Goal: Task Accomplishment & Management: Manage account settings

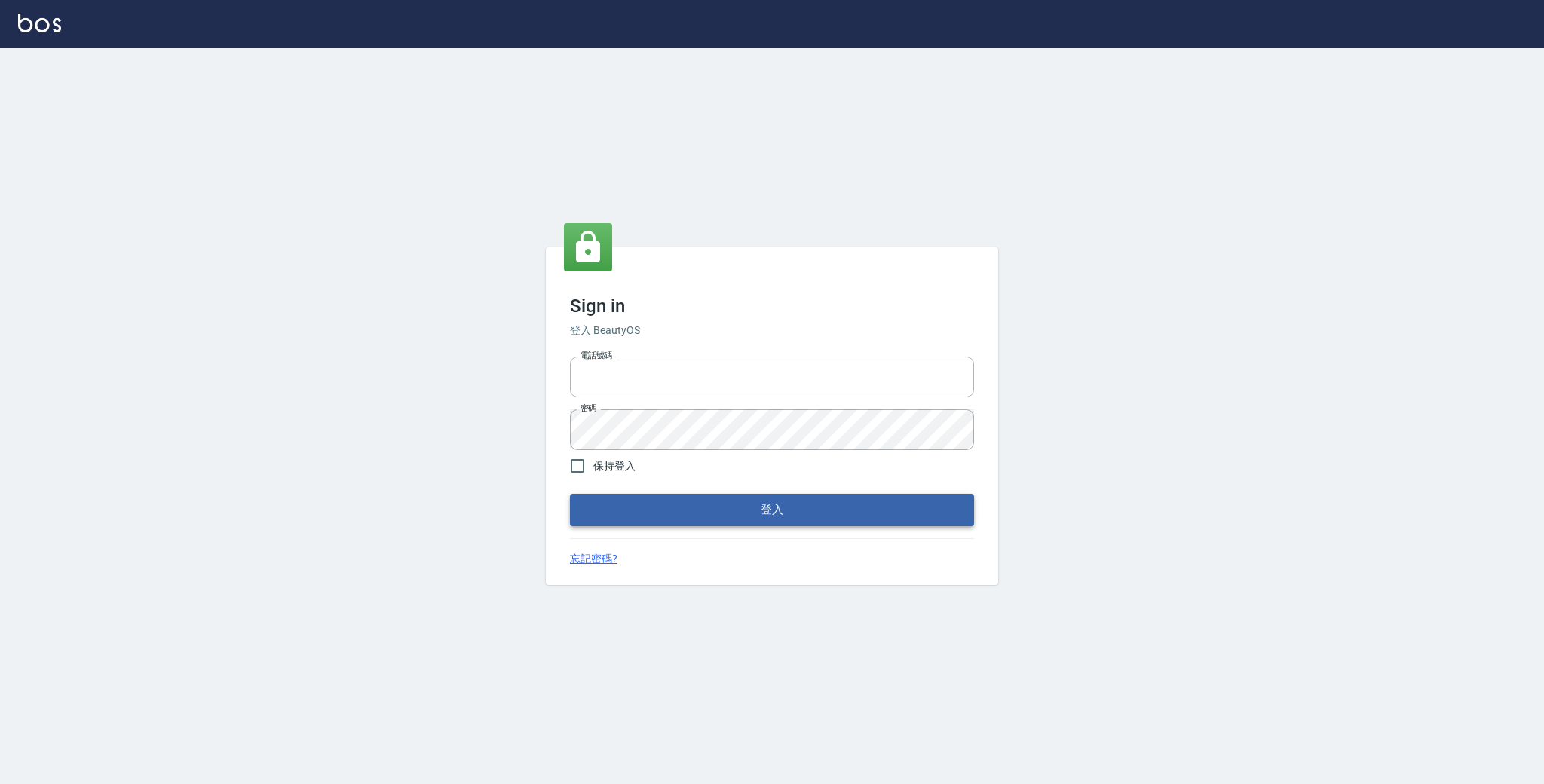
type input "0931222924"
click at [822, 520] on button "登入" at bounding box center [772, 509] width 404 height 31
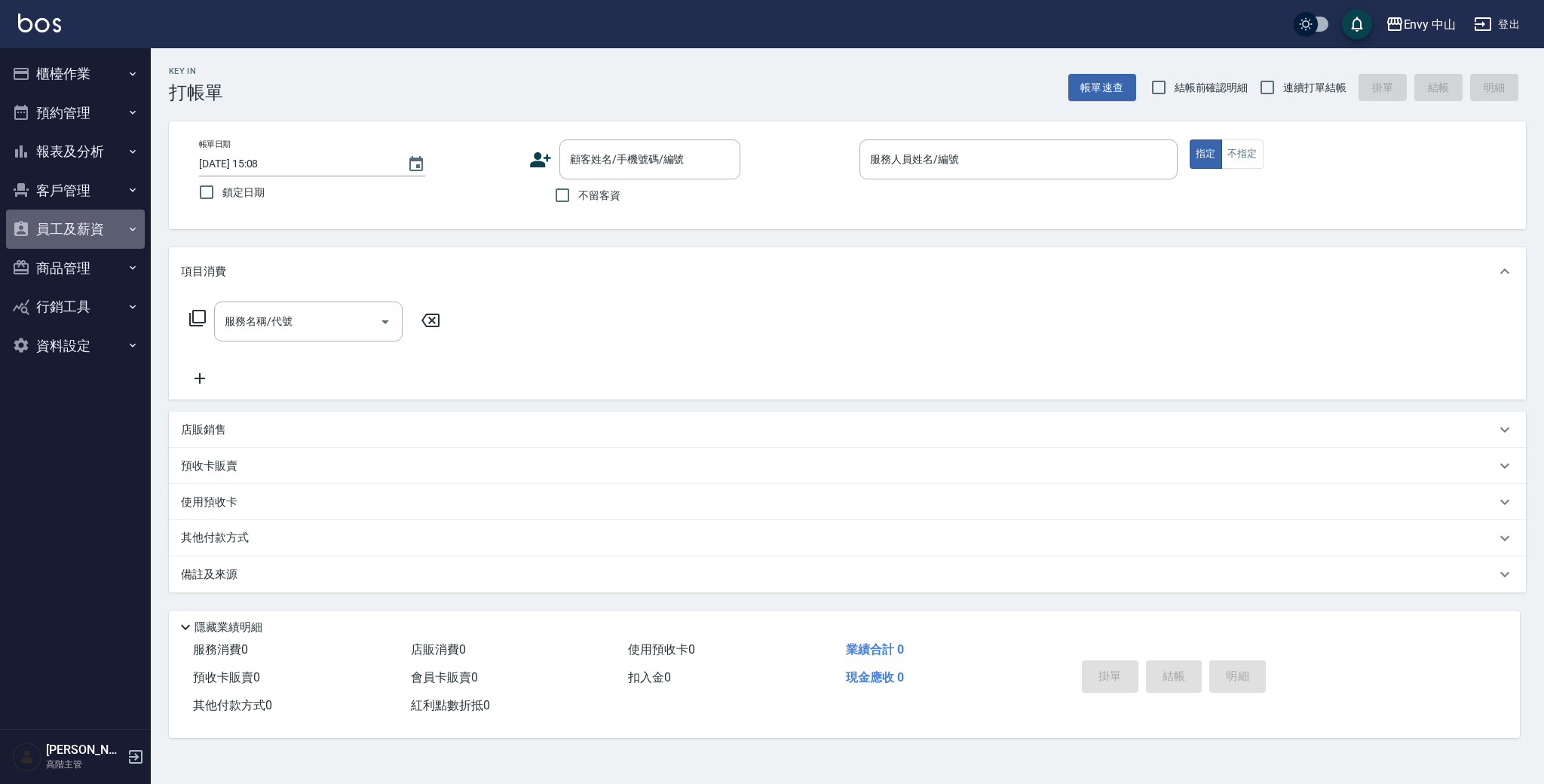
click at [50, 220] on button "員工及薪資" at bounding box center [75, 229] width 138 height 39
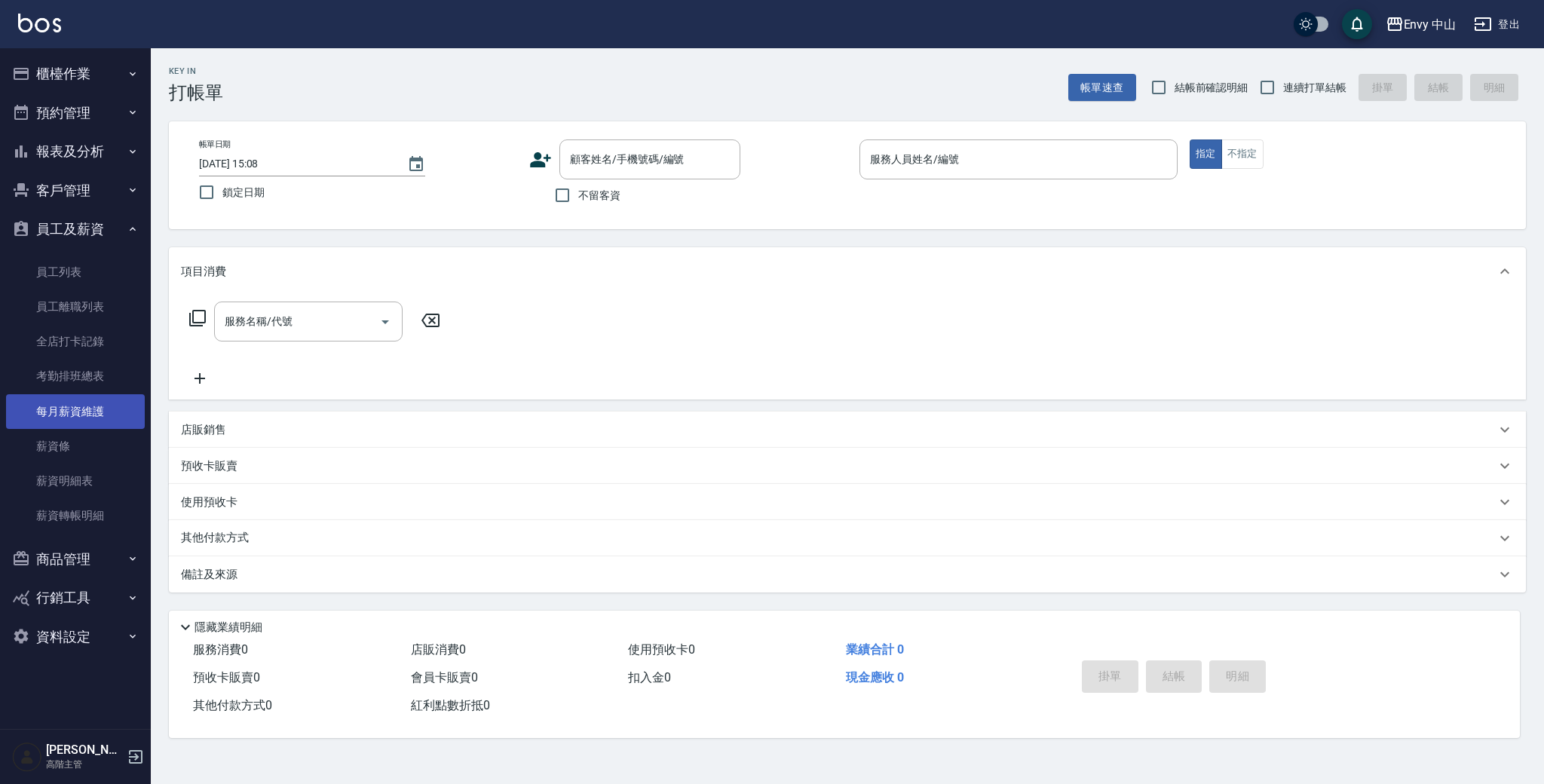
click at [84, 407] on link "每月薪資維護" at bounding box center [75, 411] width 138 height 35
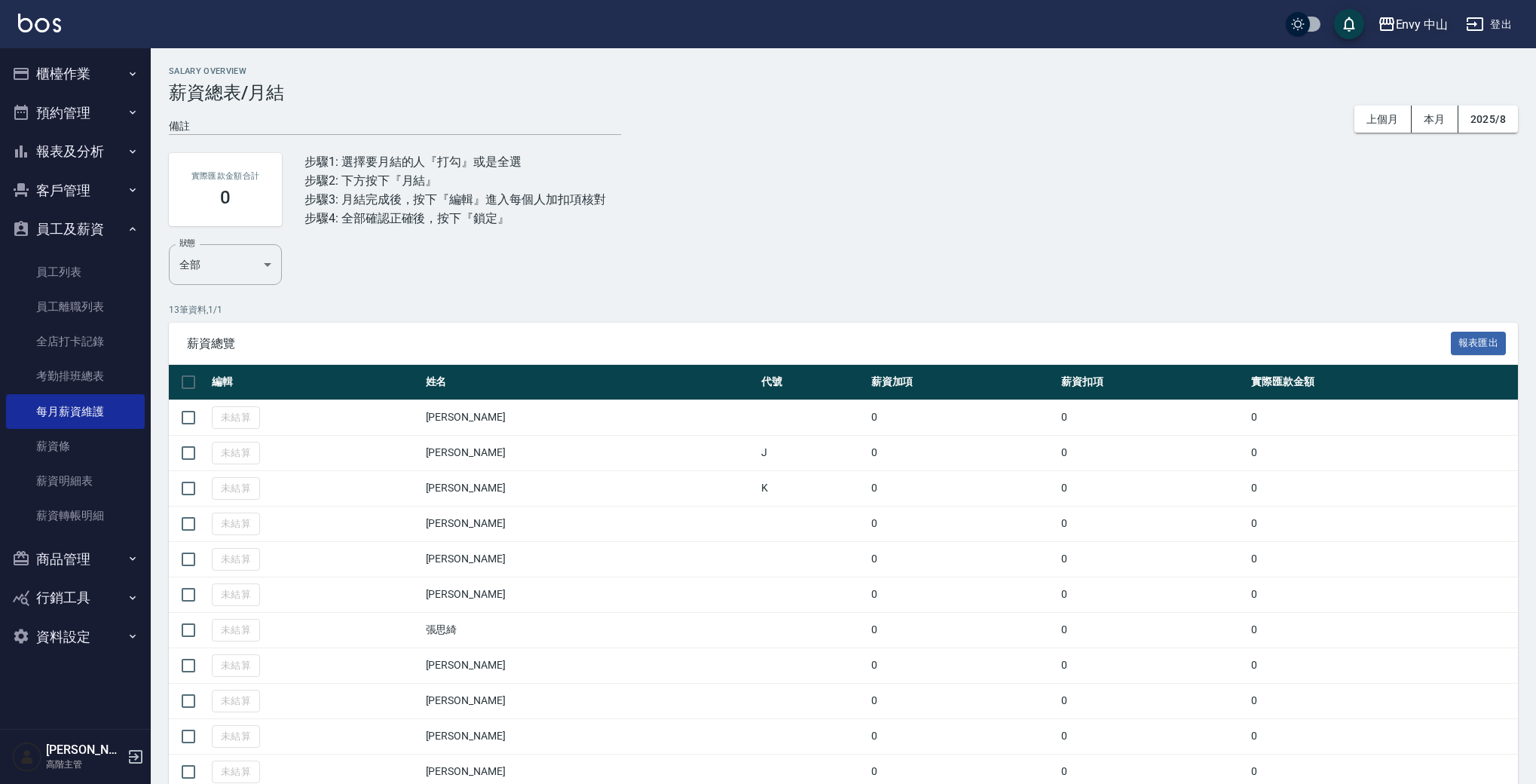
click at [1430, 31] on div "Envy 中山" at bounding box center [1423, 24] width 53 height 18
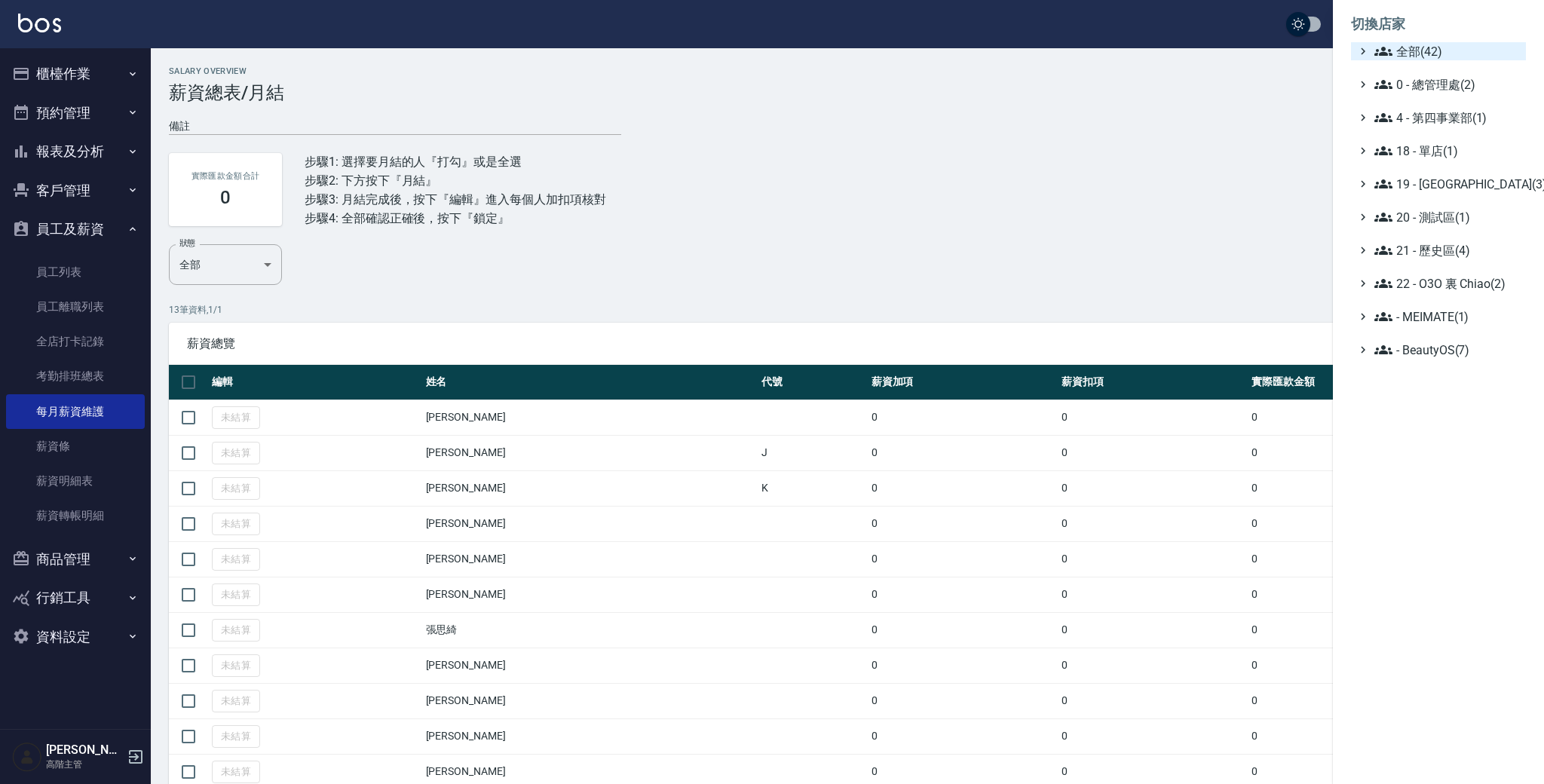
click at [1422, 45] on span "全部(42)" at bounding box center [1447, 51] width 146 height 18
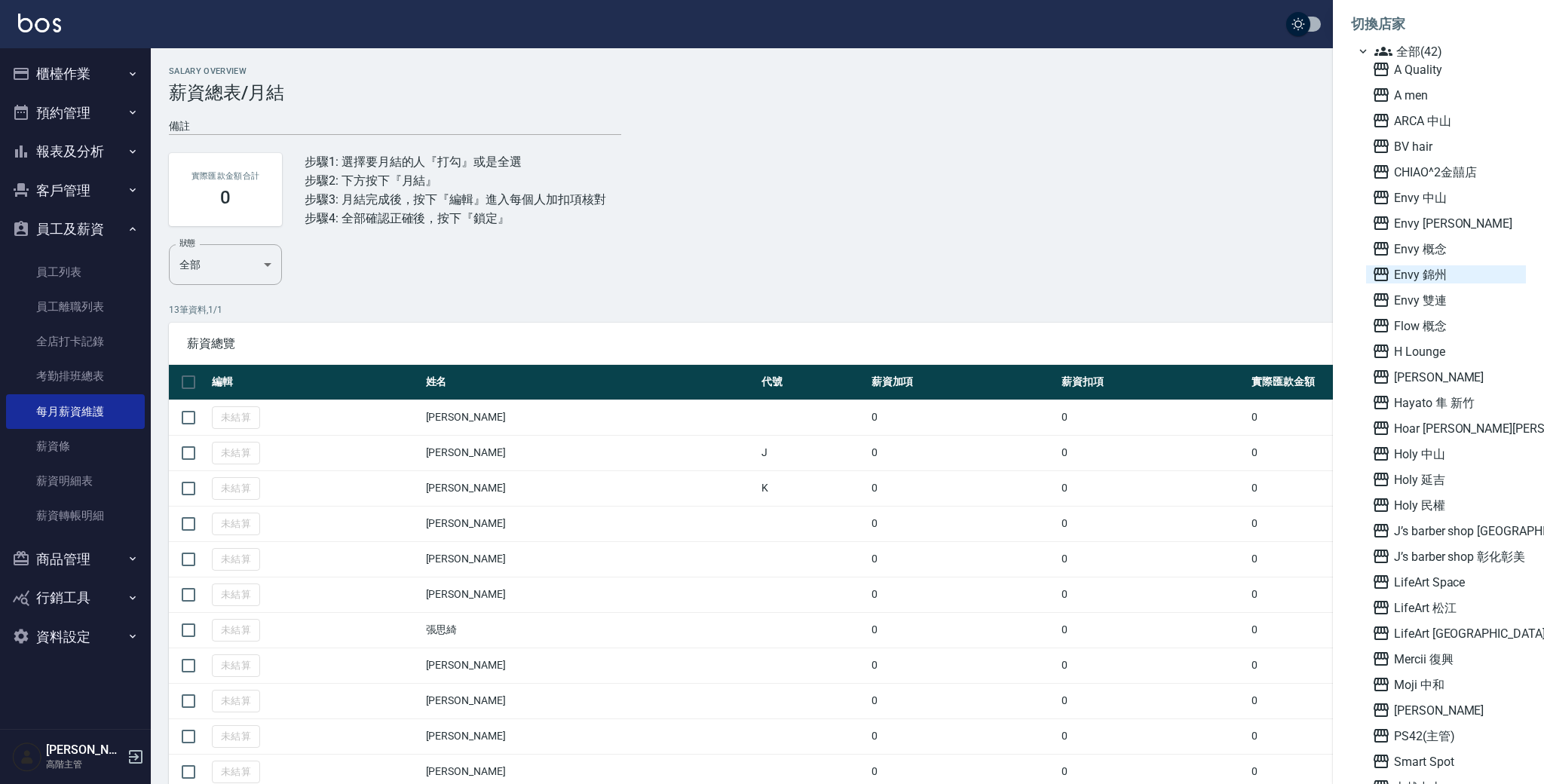
click at [1426, 273] on span "Envy 錦州" at bounding box center [1446, 274] width 148 height 18
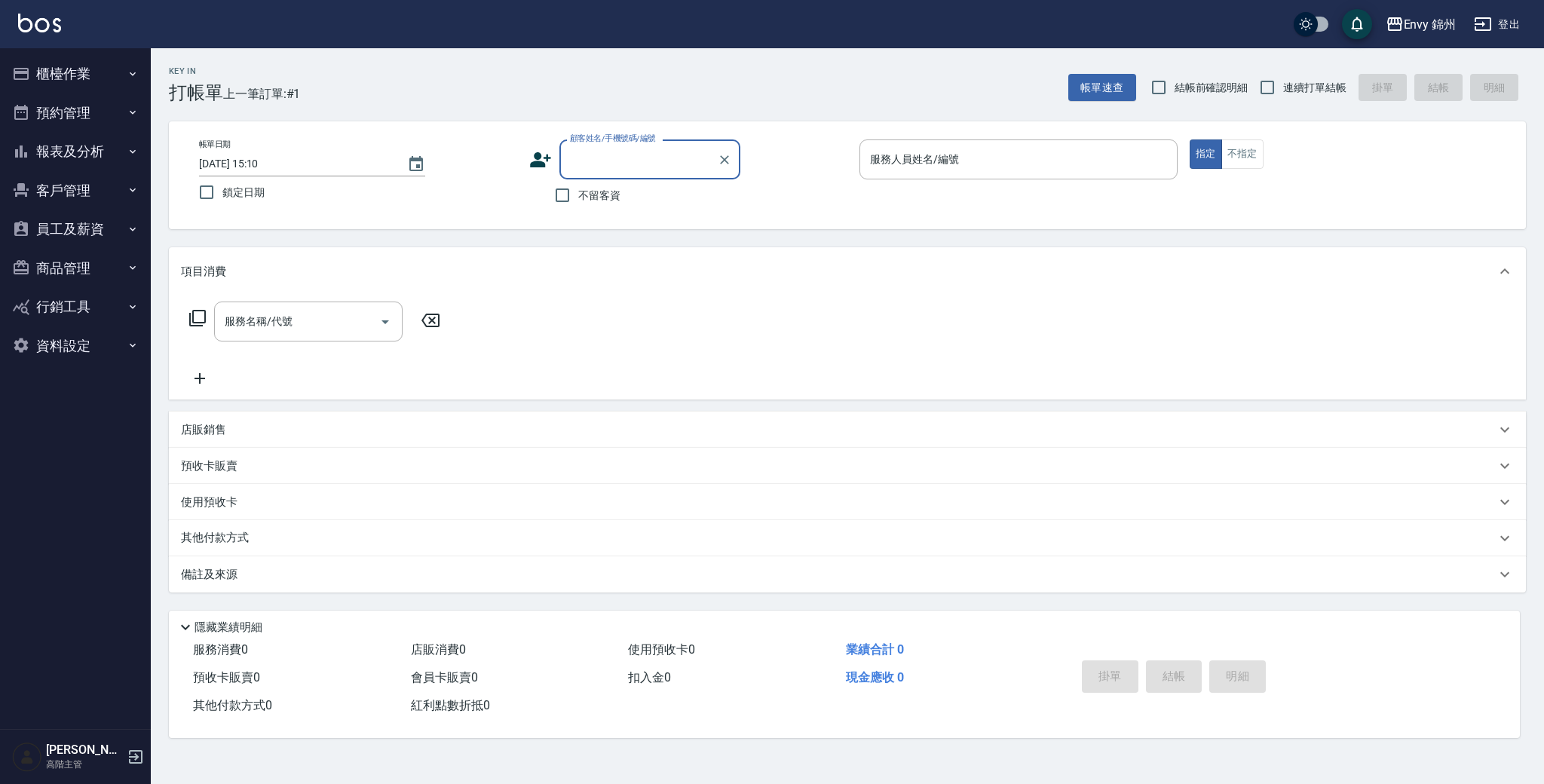
click at [103, 237] on button "員工及薪資" at bounding box center [75, 229] width 138 height 39
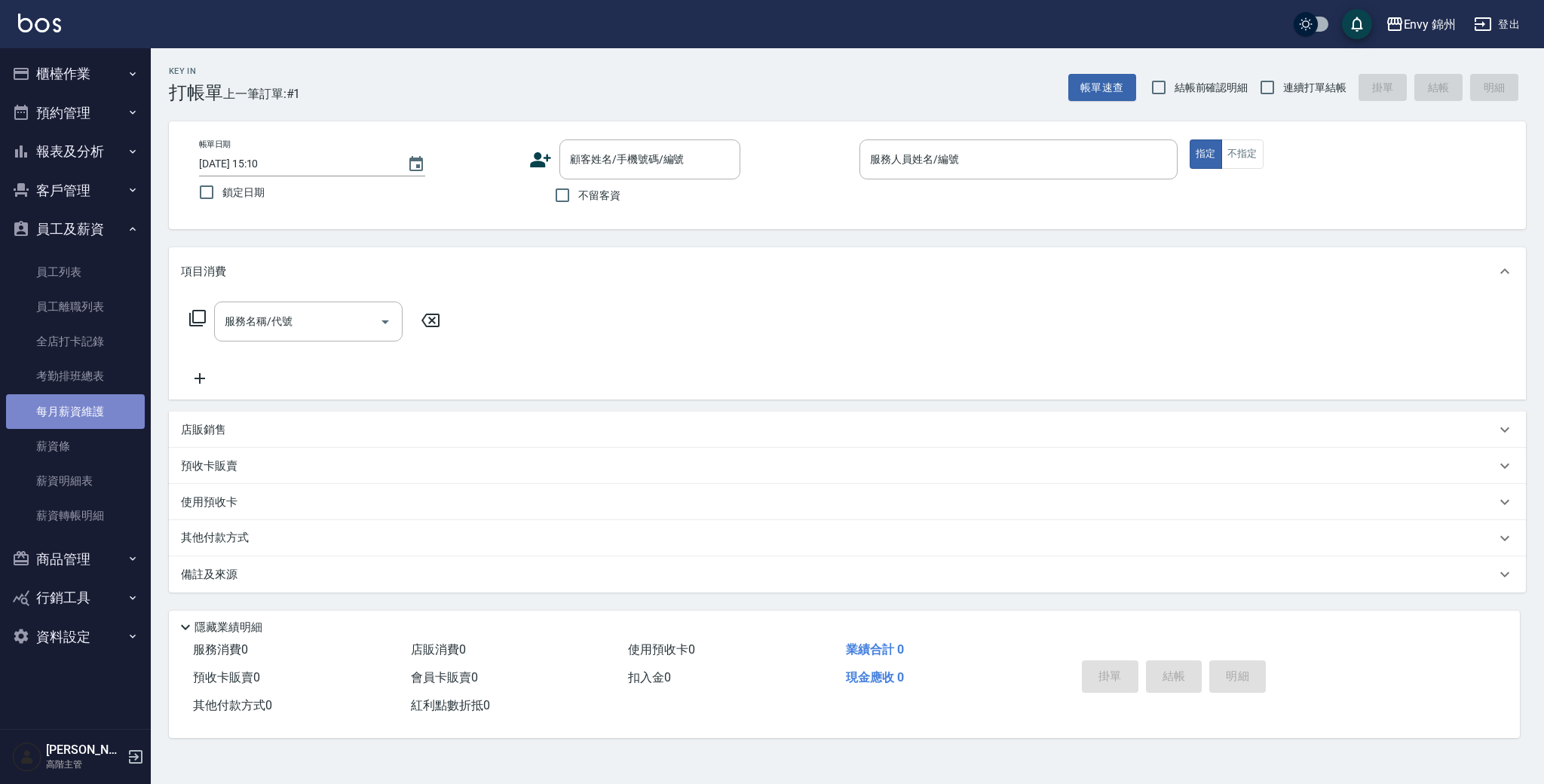
click at [102, 399] on link "每月薪資維護" at bounding box center [75, 411] width 138 height 35
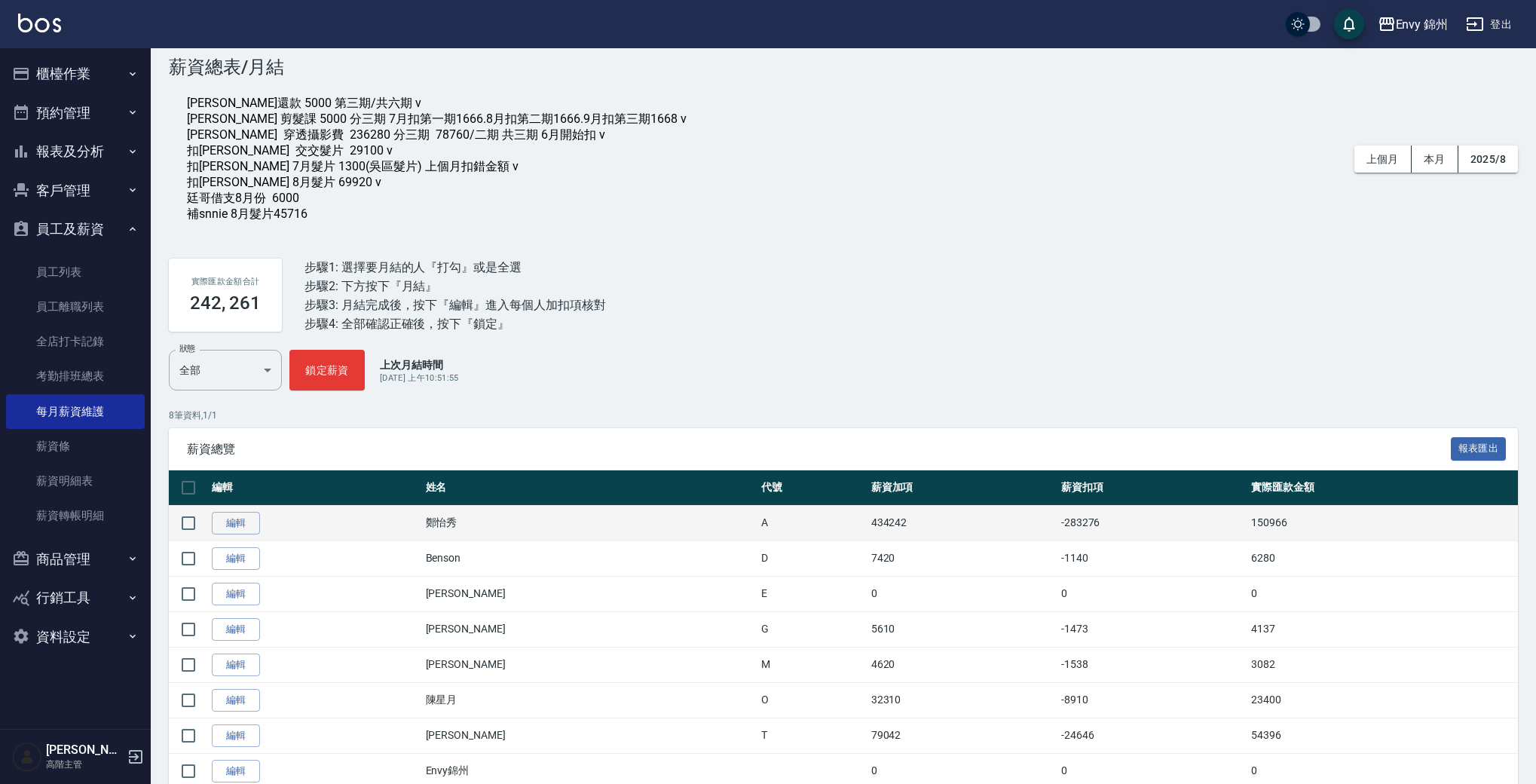
scroll to position [91, 0]
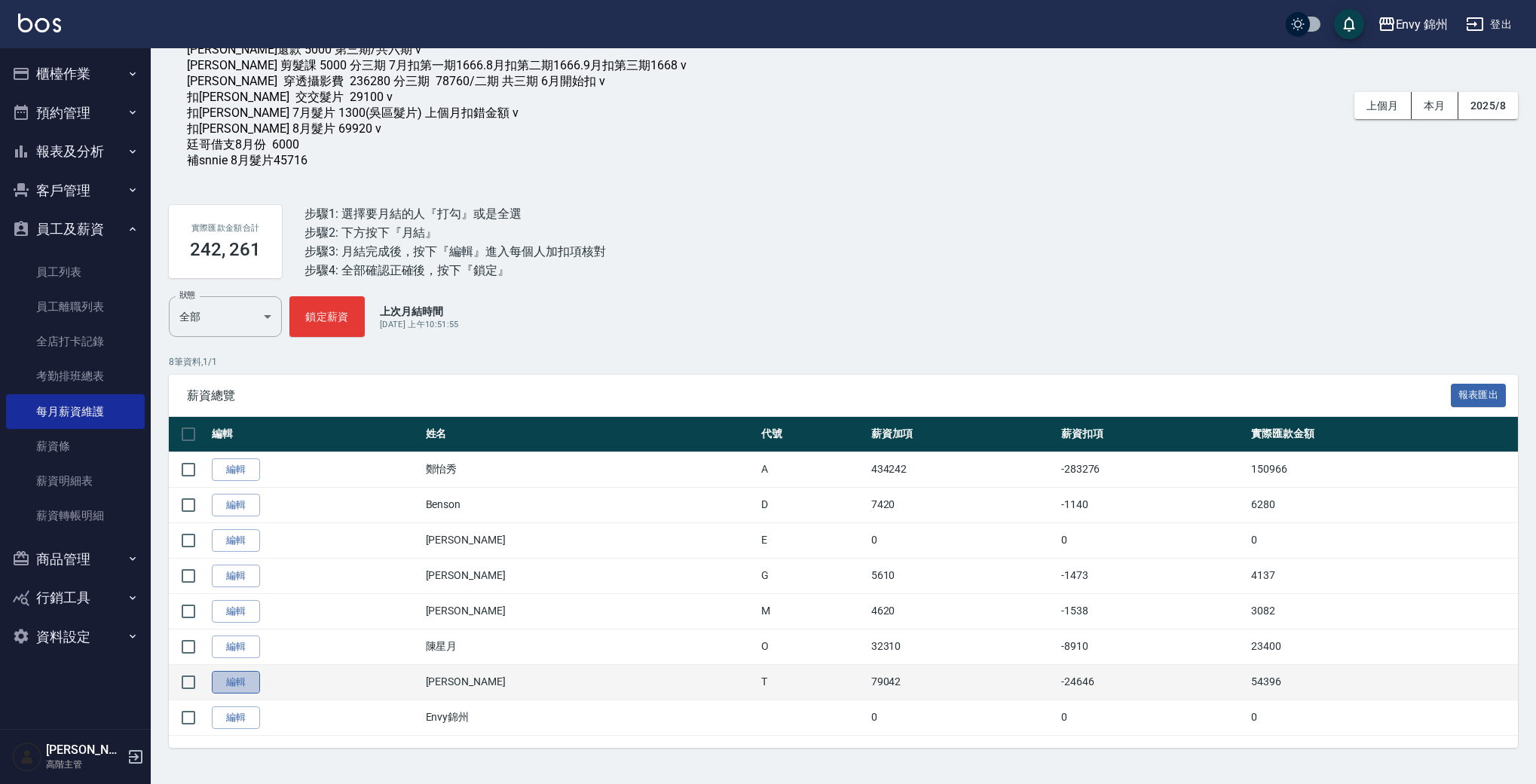
click at [247, 682] on link "編輯" at bounding box center [236, 682] width 48 height 23
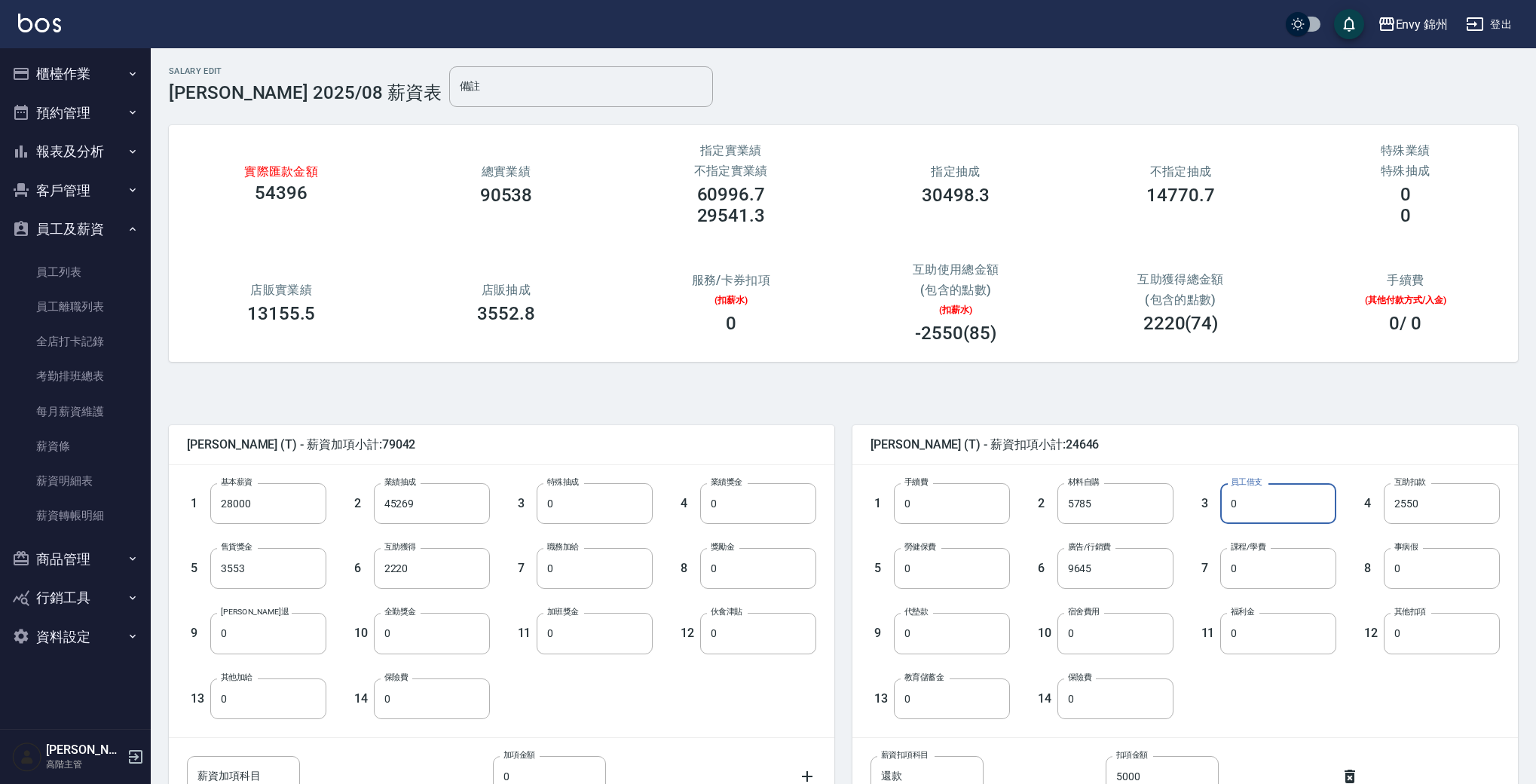
click at [1272, 506] on input "0" at bounding box center [1279, 503] width 116 height 41
type input "6000"
click at [1234, 461] on div "3 員工借支 6000 員工借支" at bounding box center [1255, 491] width 163 height 65
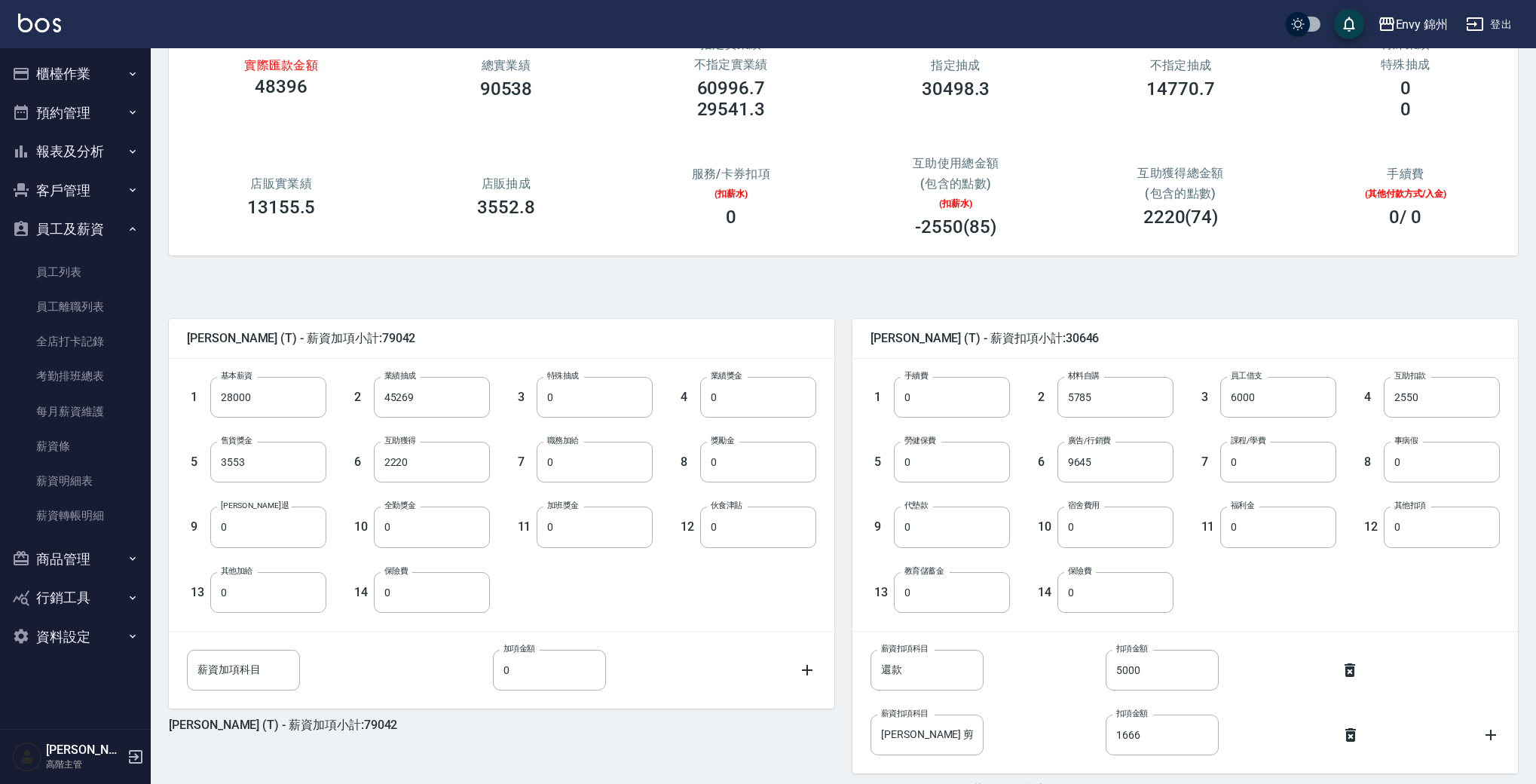
scroll to position [195, 0]
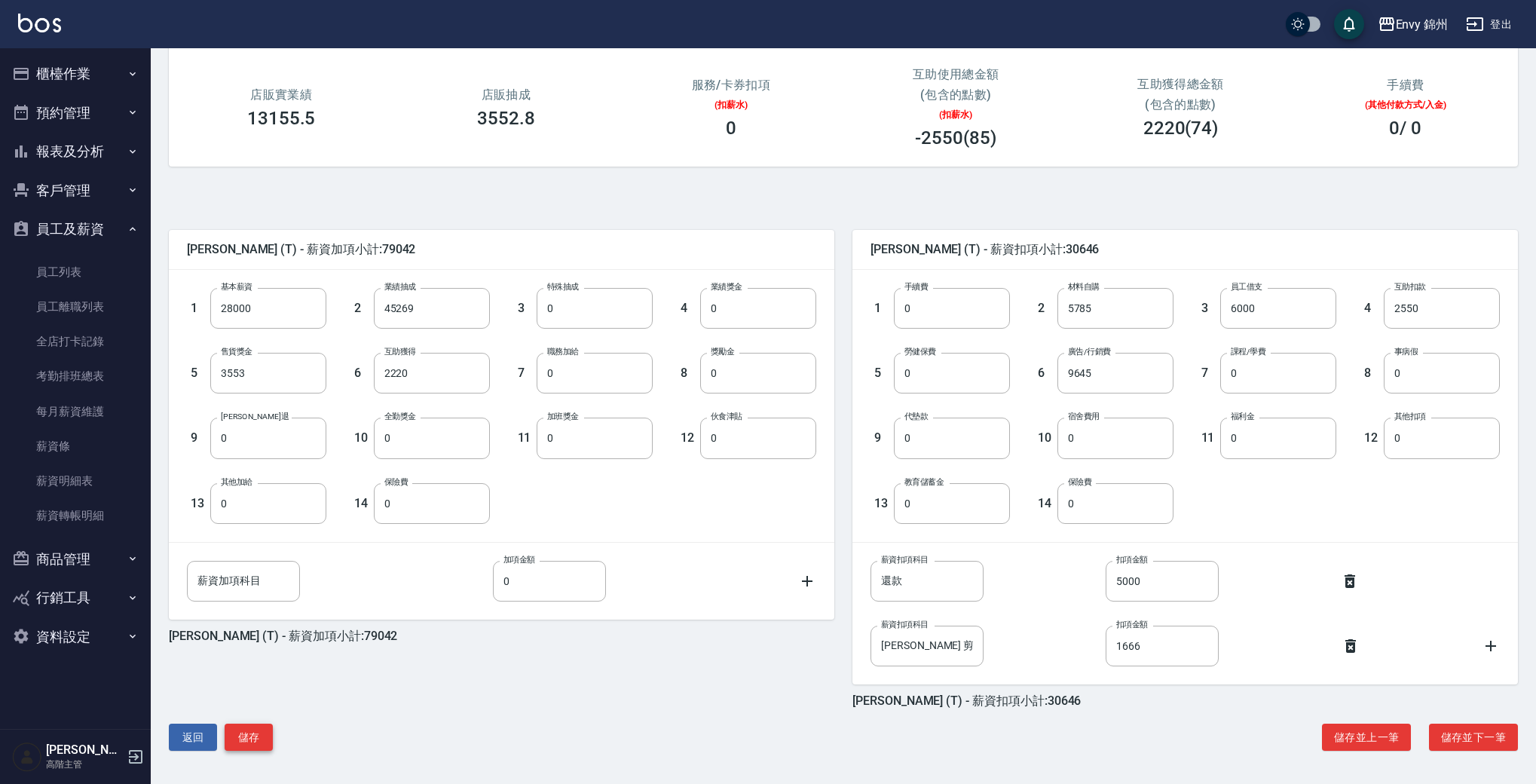
click at [243, 730] on button "儲存" at bounding box center [248, 737] width 48 height 28
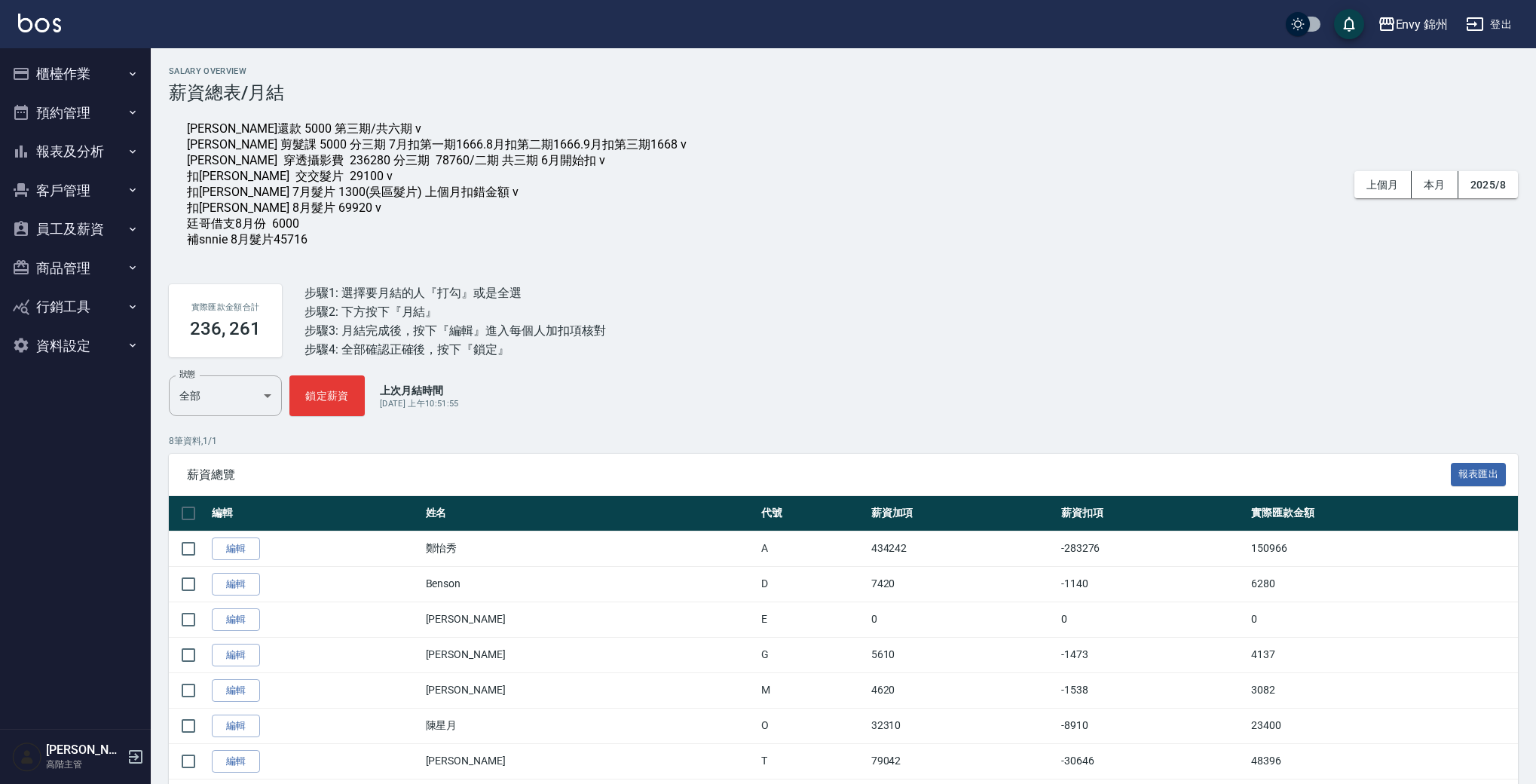
click at [323, 237] on div "潘昀廷還款 5000 第三期/共六期 v 楊莫 剪髮課 5000 分三期 7月扣第一期1666.8月扣第二期1666.9月扣第三期1668 v annie 穿…" at bounding box center [436, 184] width 499 height 126
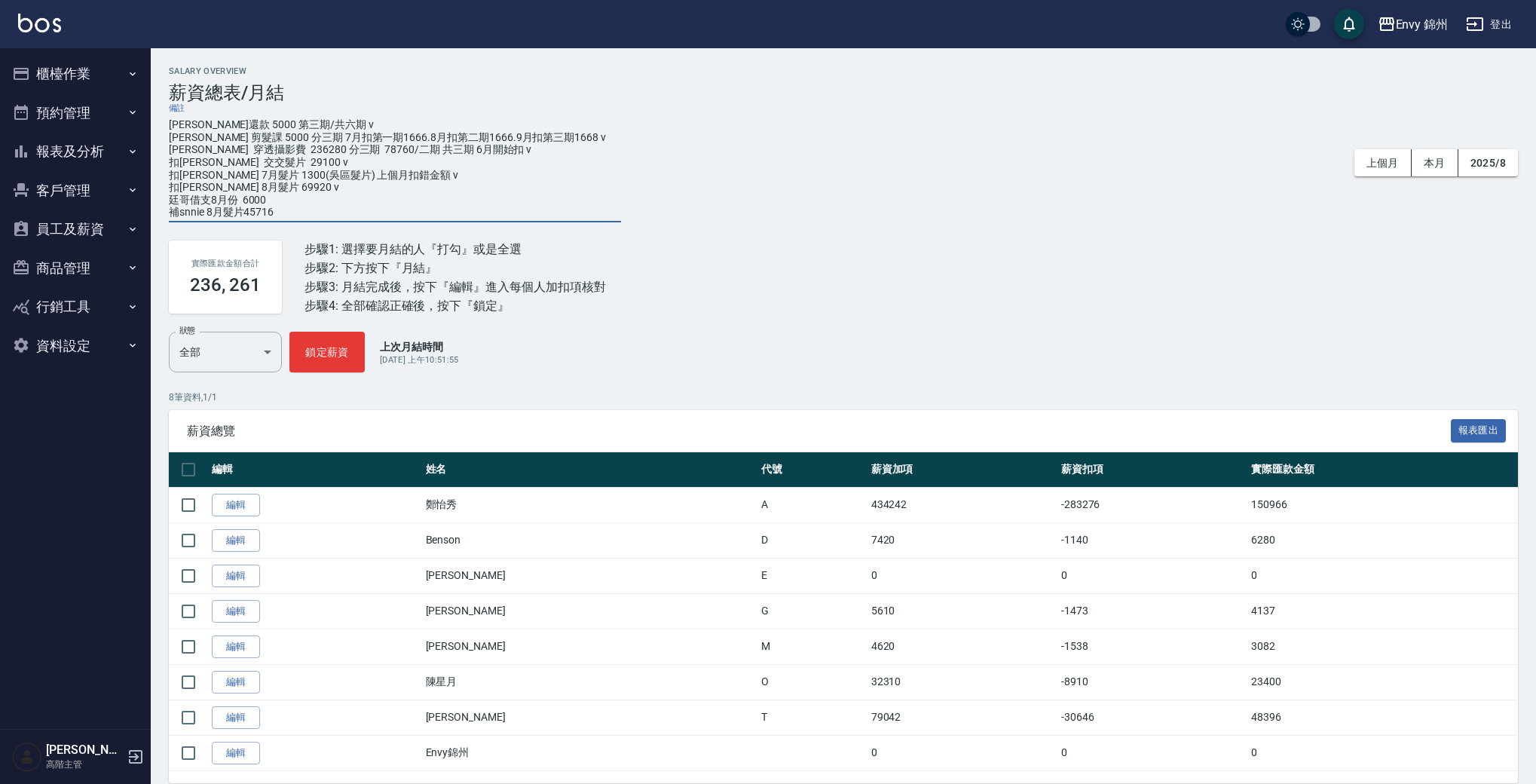
click at [305, 203] on textarea "潘昀廷還款 5000 第三期/共六期 v 楊莫 剪髮課 5000 分三期 7月扣第一期1666.8月扣第二期1666.9月扣第三期1668 v annie 穿…" at bounding box center [395, 168] width 452 height 101
type textarea "潘昀廷還款 5000 第三期/共六期 v 楊莫 剪髮課 5000 分三期 7月扣第一期1666.8月扣第二期1666.9月扣第三期1668 v annie 穿…"
click at [799, 273] on div "Salary Overview 薪資總表/月結 備註 潘昀廷還款 5000 第三期/共六期 v 楊莫 剪髮課 5000 分三期 7月扣第一期1666.8月扣第…" at bounding box center [843, 424] width 1386 height 716
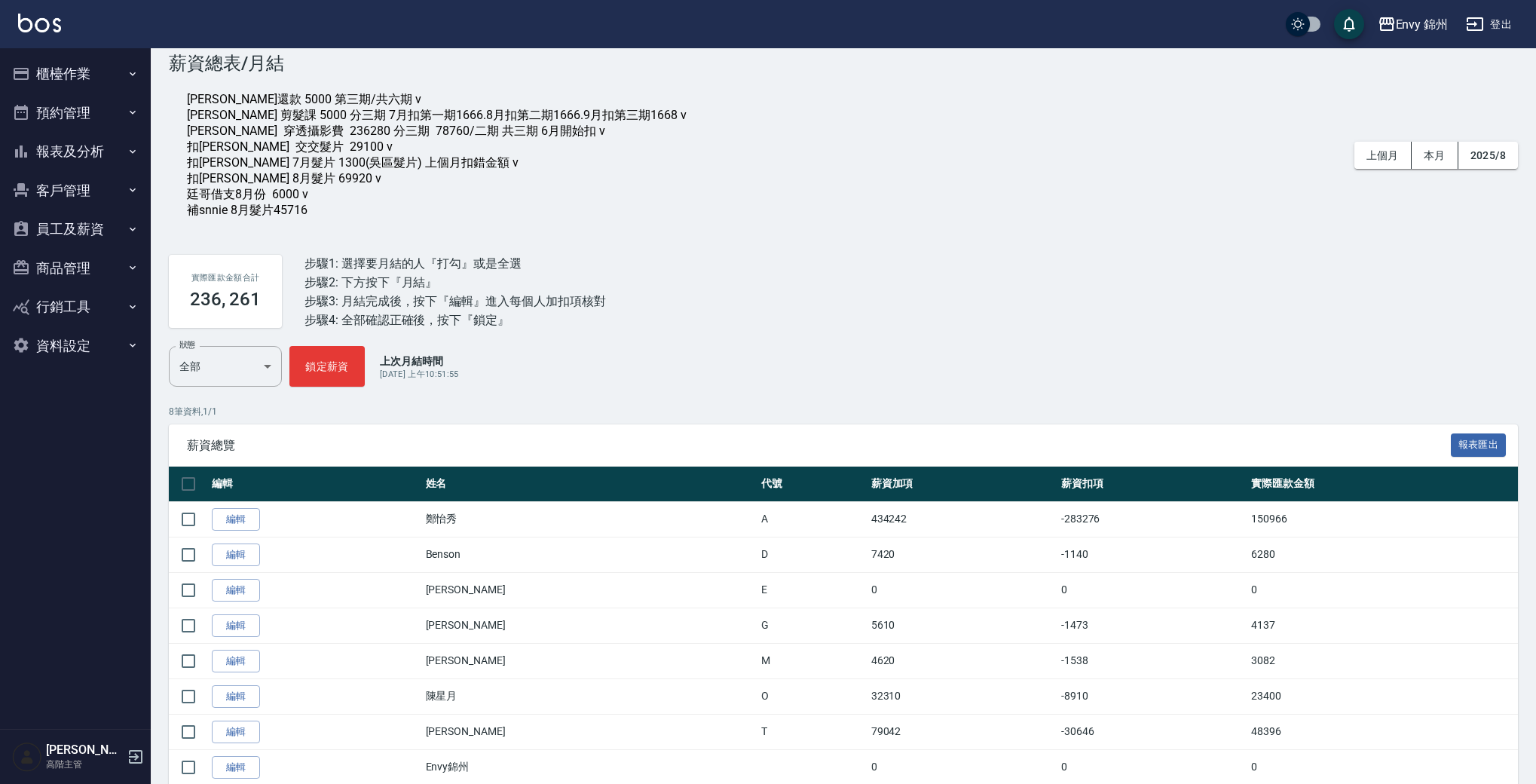
scroll to position [91, 0]
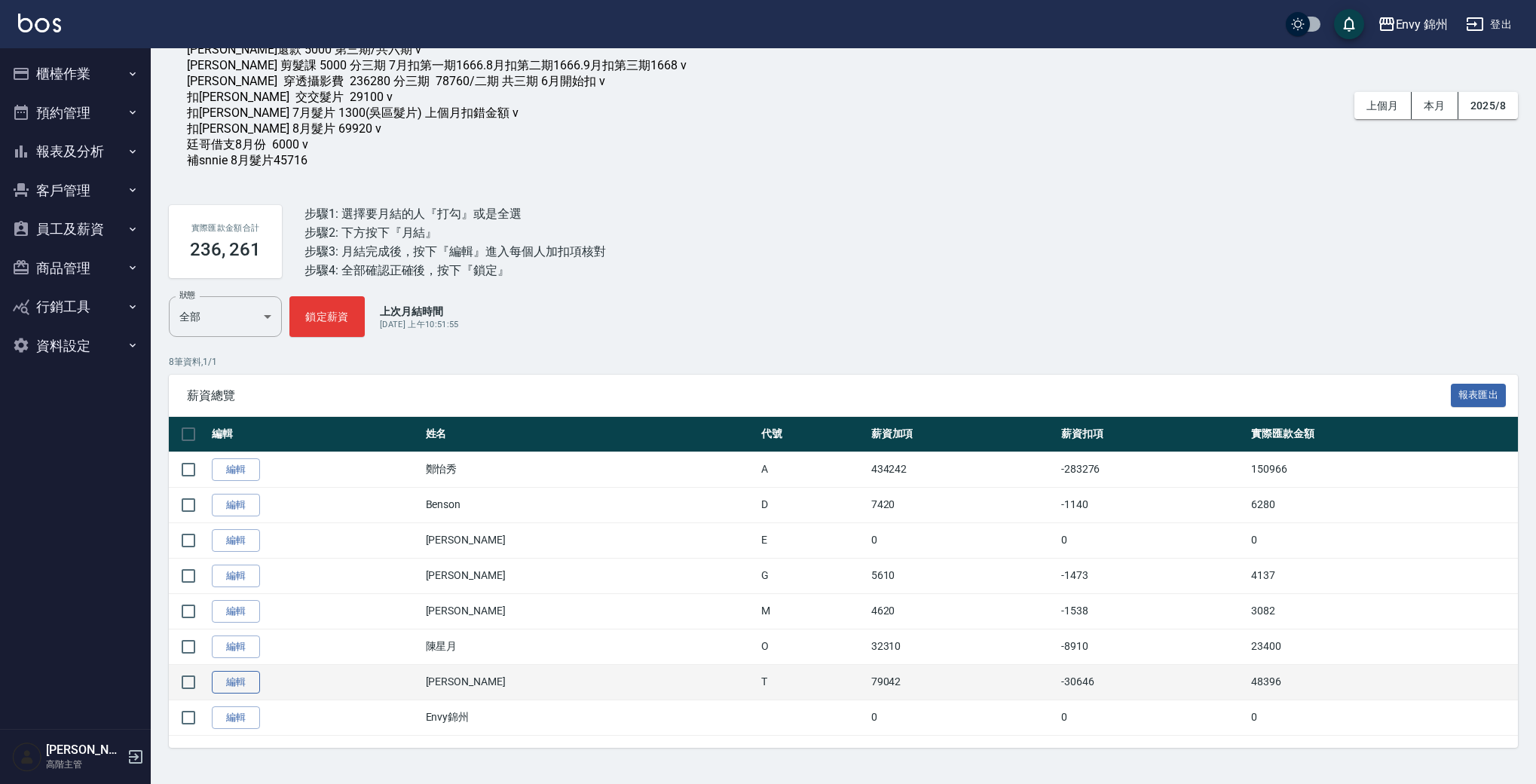
click at [234, 682] on link "編輯" at bounding box center [236, 682] width 48 height 23
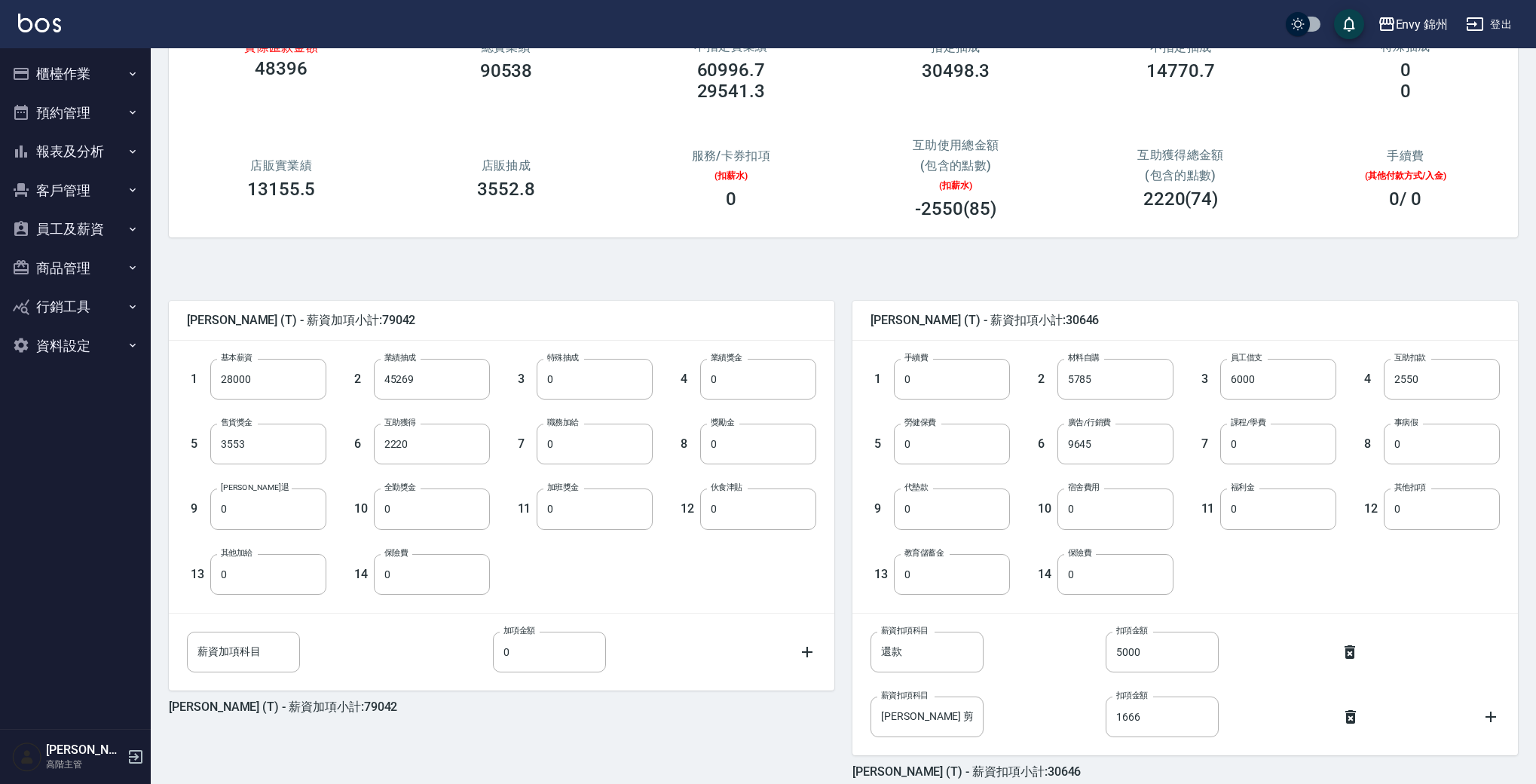
scroll to position [195, 0]
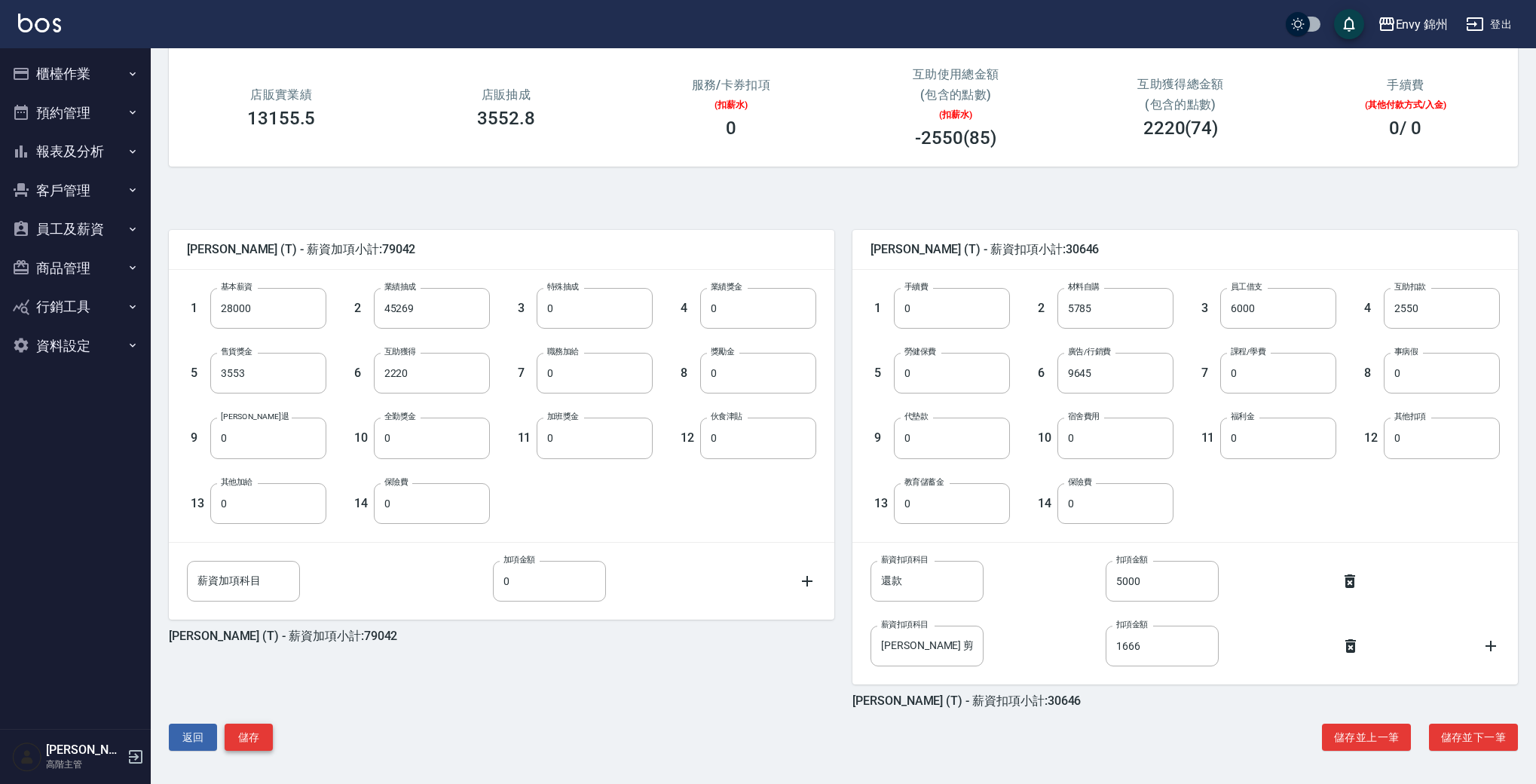
click at [250, 733] on button "儲存" at bounding box center [248, 737] width 48 height 28
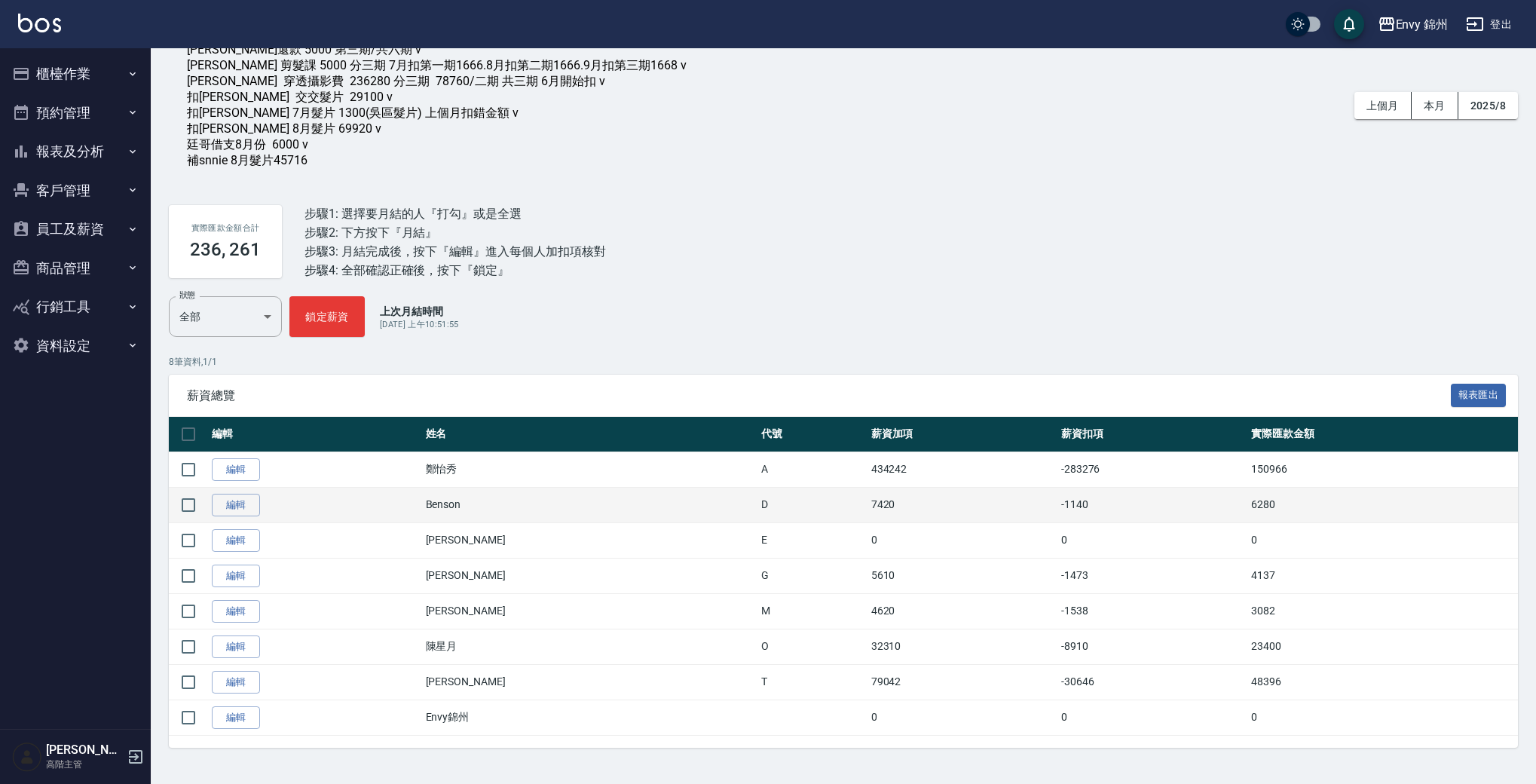
scroll to position [91, 0]
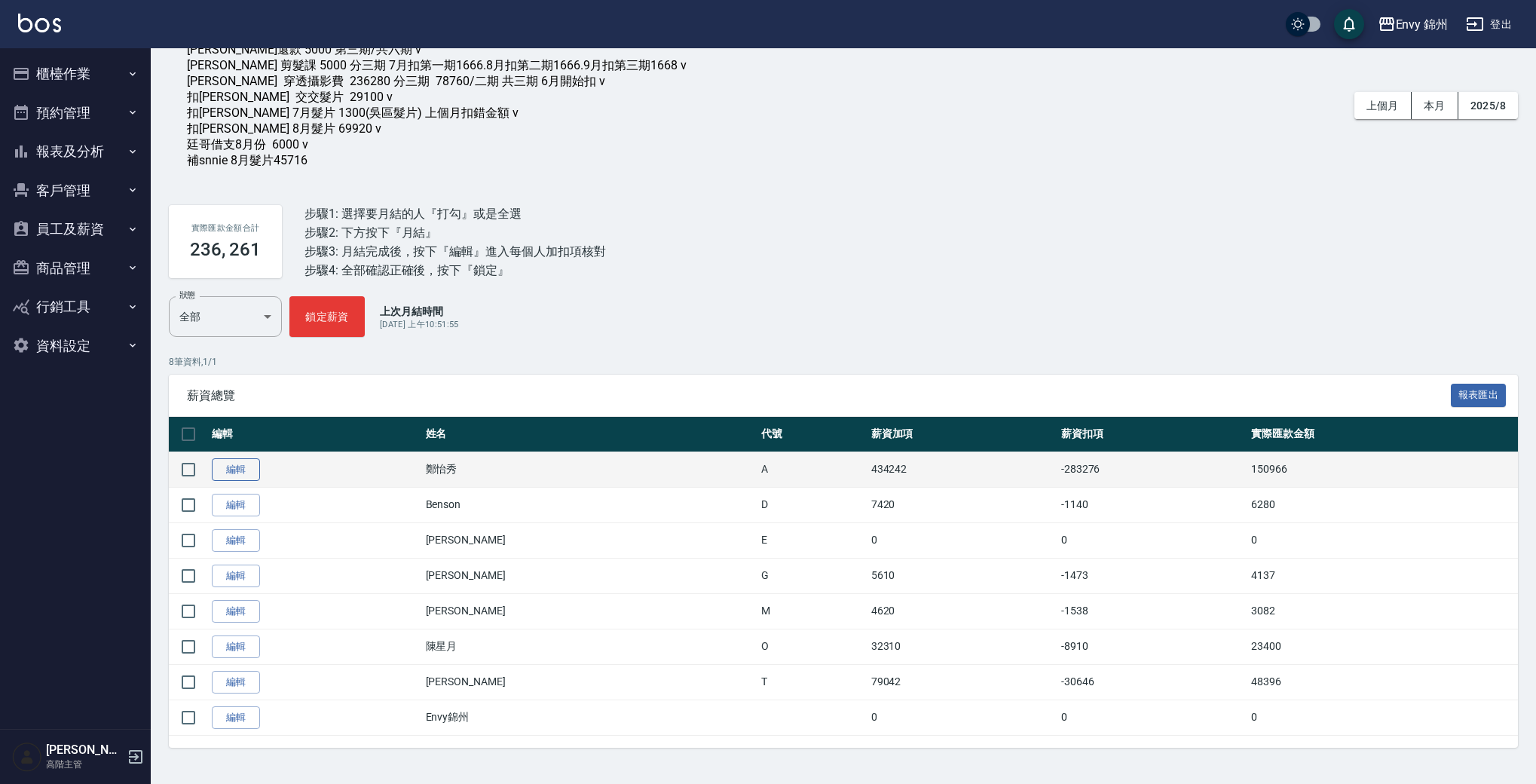
click at [235, 463] on link "編輯" at bounding box center [236, 470] width 48 height 23
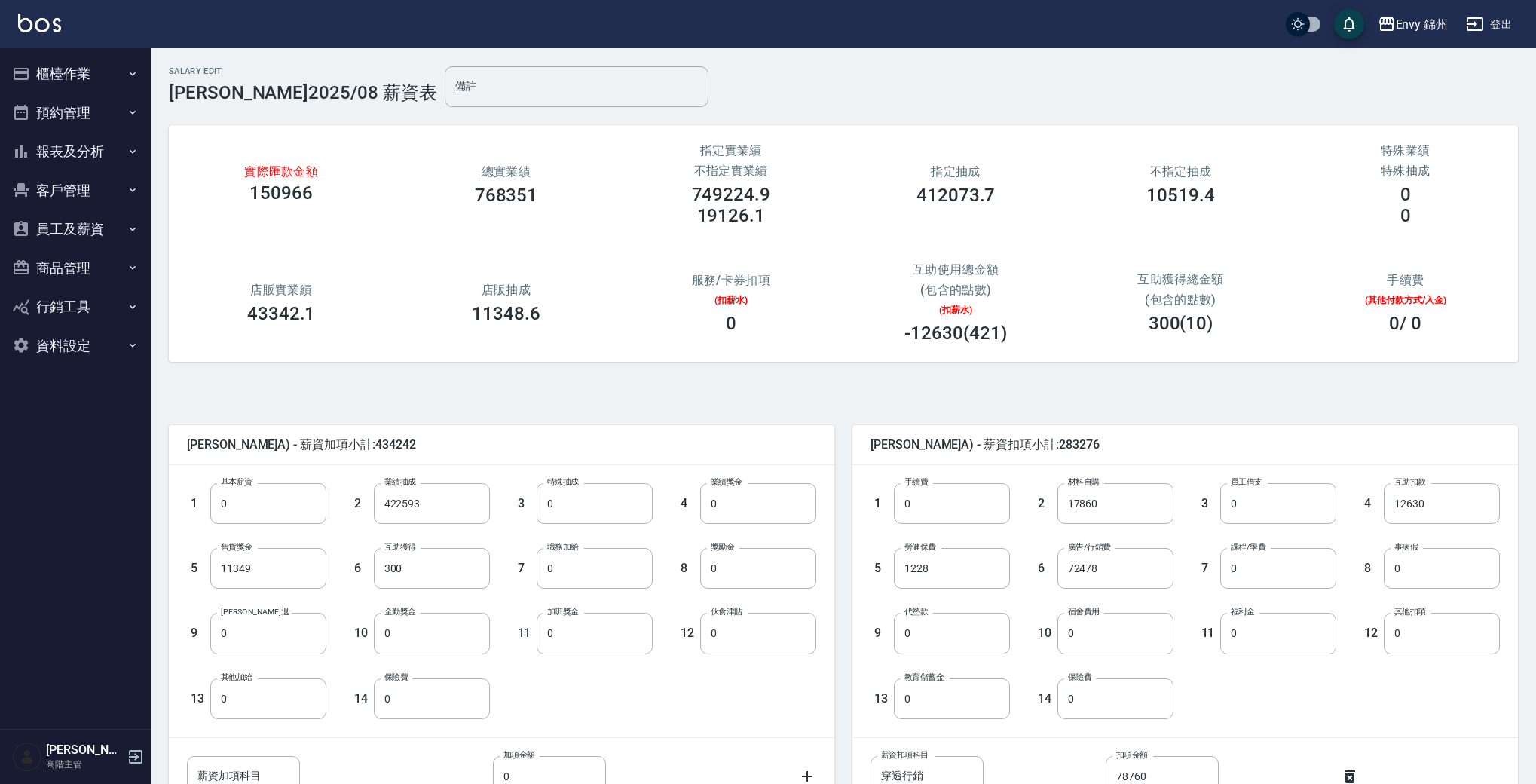
scroll to position [256, 0]
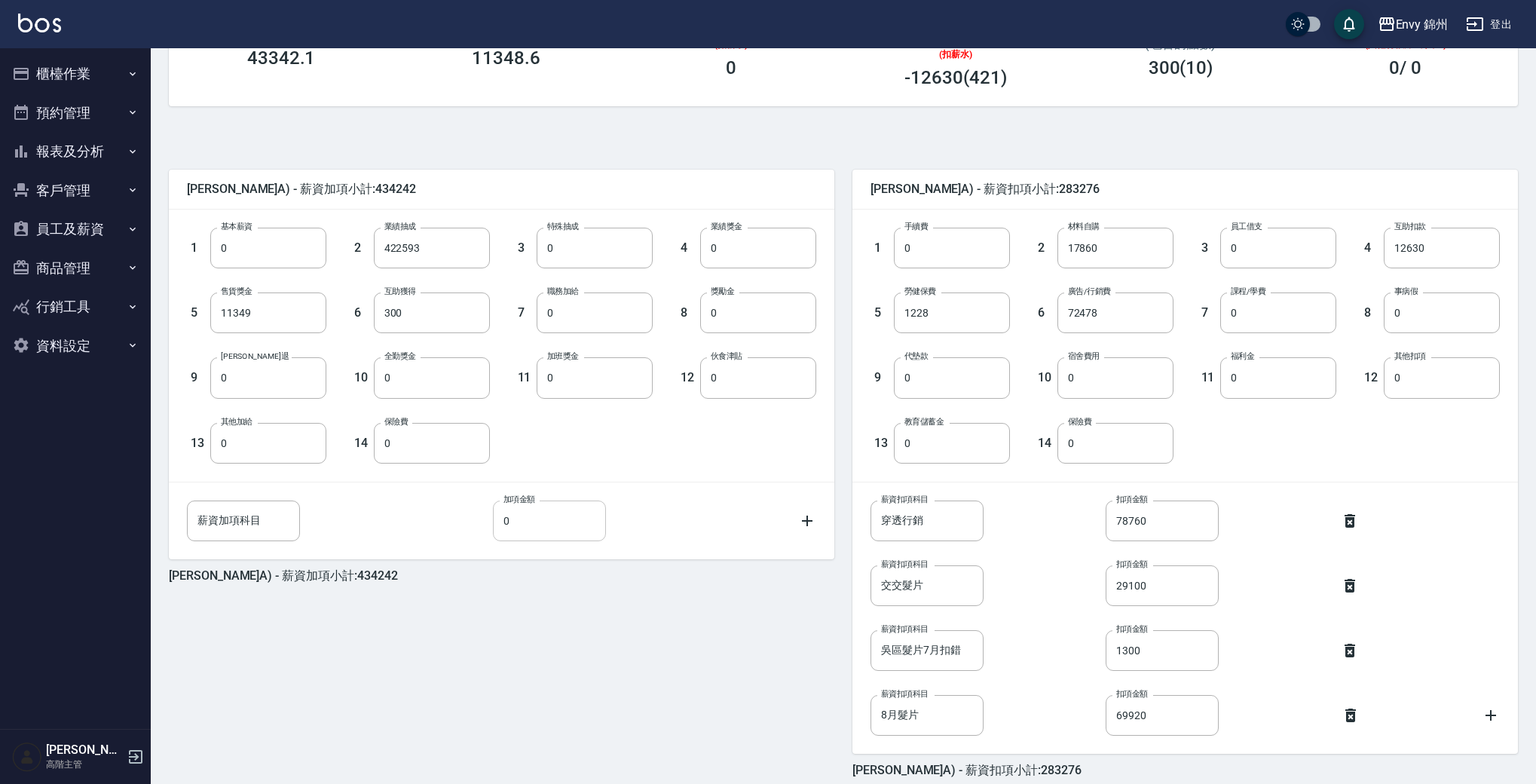
click at [513, 511] on input "0" at bounding box center [549, 520] width 113 height 41
type input "45716"
click at [244, 514] on div "薪資加項科目 薪資加項科目" at bounding box center [243, 520] width 113 height 41
type input "髮片"
click at [508, 584] on div "鄭怡秀 (A) - 薪資加項小計:479958 1 基本薪資 0 基本薪資 2 業績抽成 422593 業績抽成 3 特殊抽成 0 特殊抽成 4 業績獎金 0…" at bounding box center [492, 464] width 684 height 626
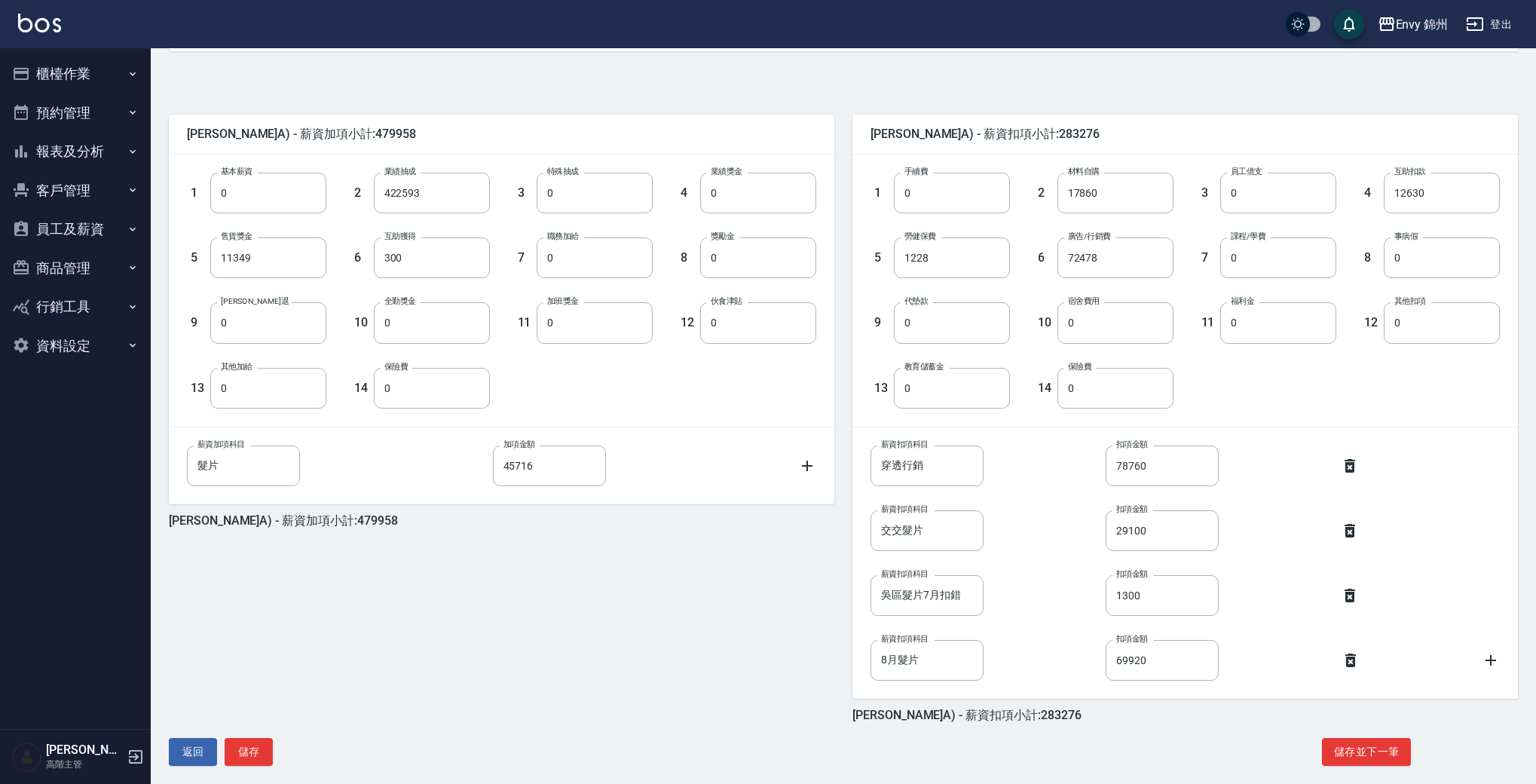
scroll to position [325, 0]
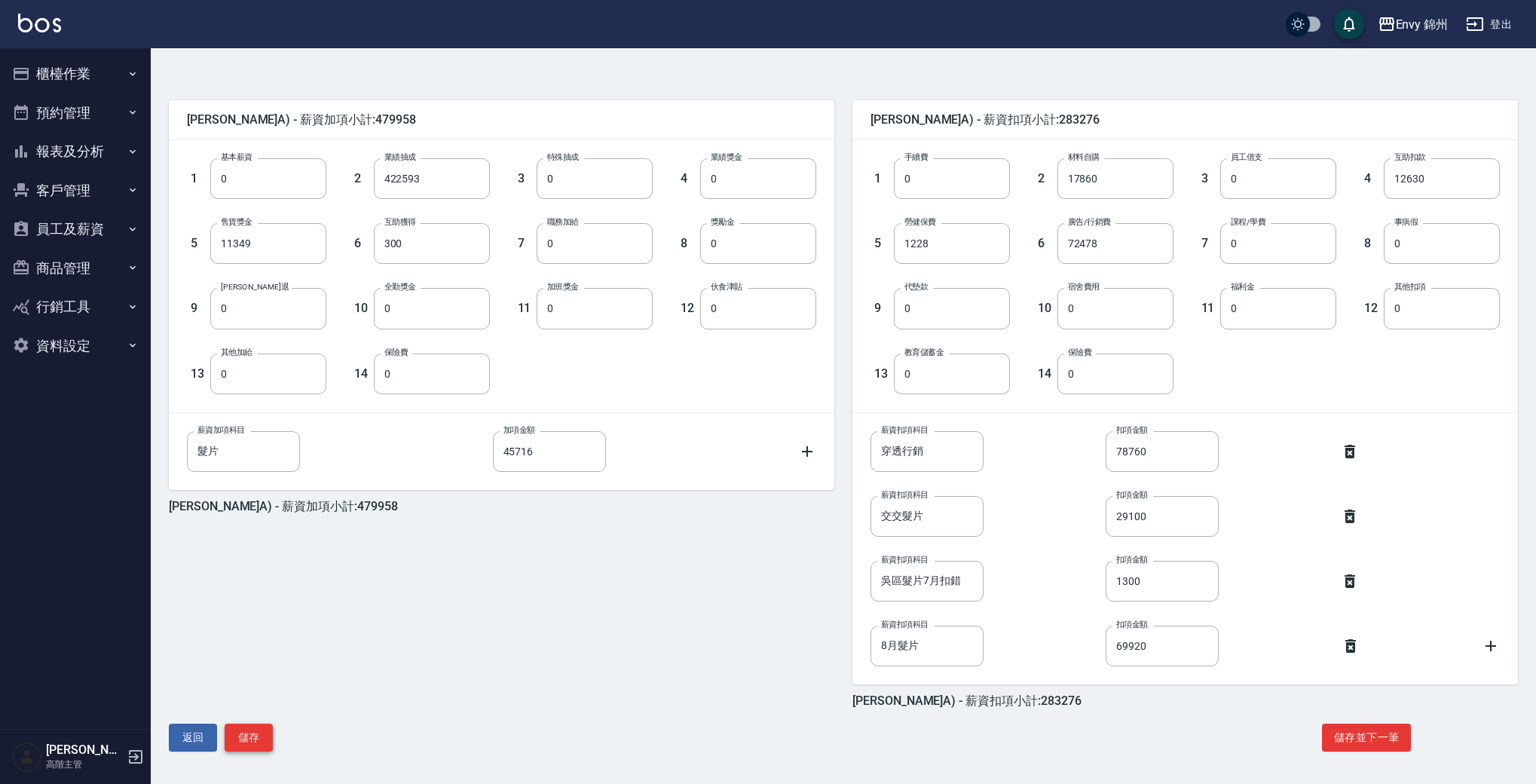
click at [266, 733] on button "儲存" at bounding box center [248, 737] width 48 height 28
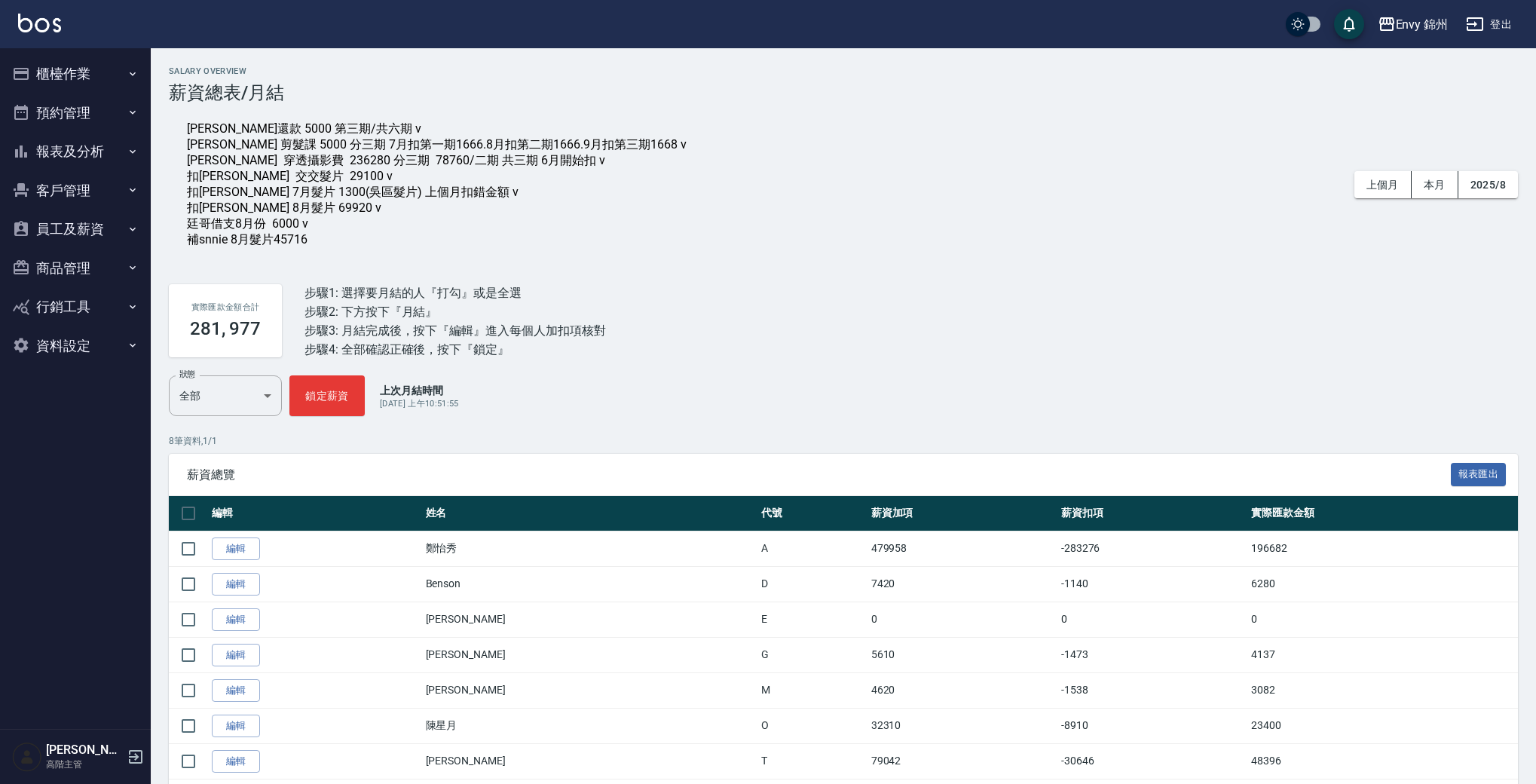
click at [332, 261] on div "[PERSON_NAME]還款 5000 第三期/共六期 v [PERSON_NAME] 剪髮課 5000 分三期 7月扣第一期1666.8月扣第二期1666…" at bounding box center [437, 184] width 536 height 162
click at [341, 248] on div "[PERSON_NAME]還款 5000 第三期/共六期 v [PERSON_NAME] 剪髮課 5000 分三期 7月扣第一期1666.8月扣第二期1666…" at bounding box center [436, 184] width 499 height 126
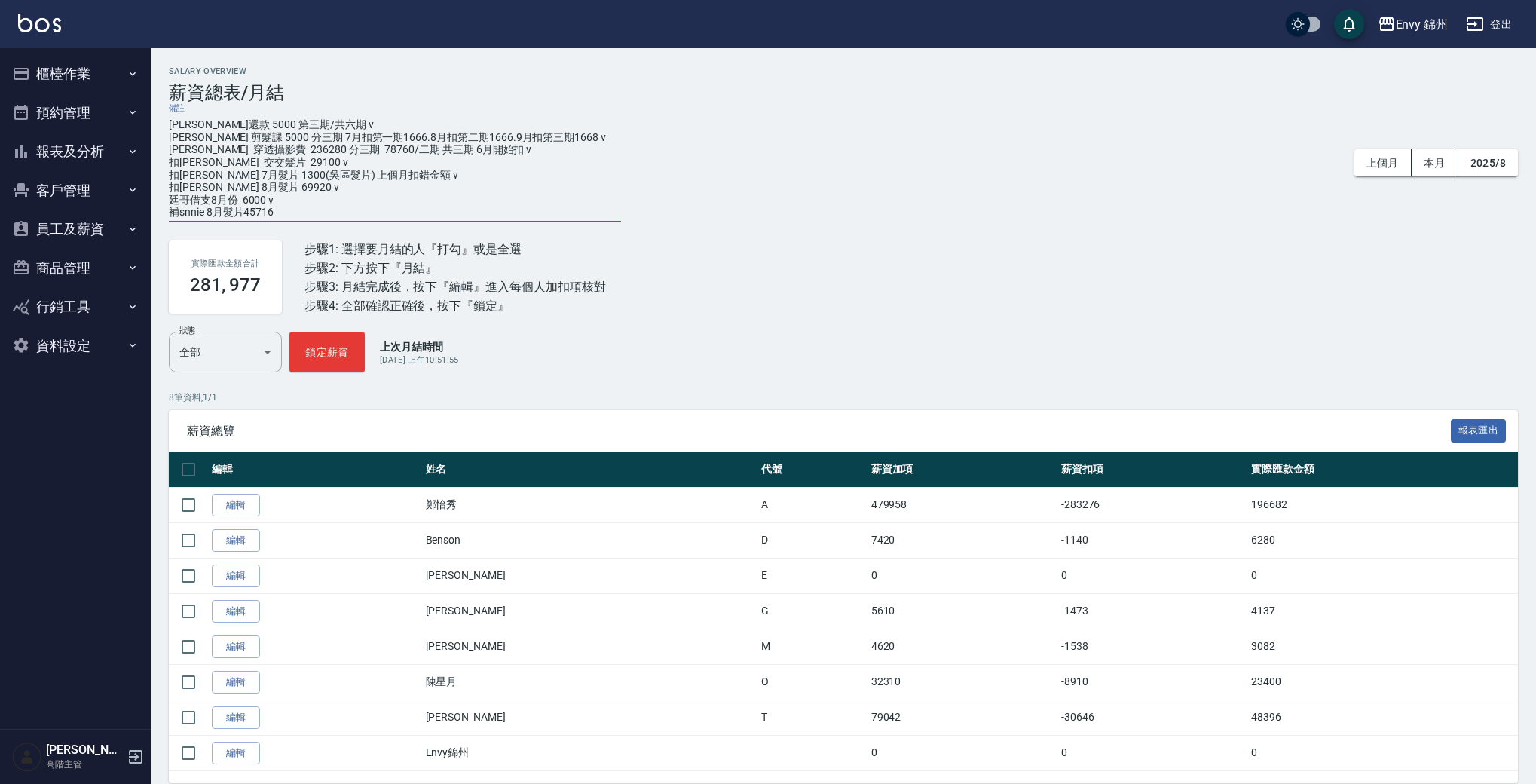
click at [322, 209] on textarea "[PERSON_NAME]還款 5000 第三期/共六期 v [PERSON_NAME] 剪髮課 5000 分三期 7月扣第一期1666.8月扣第二期1666…" at bounding box center [395, 168] width 452 height 101
type textarea "[PERSON_NAME]還款 5000 第三期/共六期 v [PERSON_NAME] 剪髮課 5000 分三期 7月扣第一期1666.8月扣第二期1666…"
click at [858, 228] on div "Salary Overview 薪資總表/月結 備註 [PERSON_NAME]還款 5000 第三期/共六期 v 楊莫 剪髮課 5000 分三期 7月扣第一…" at bounding box center [843, 424] width 1386 height 716
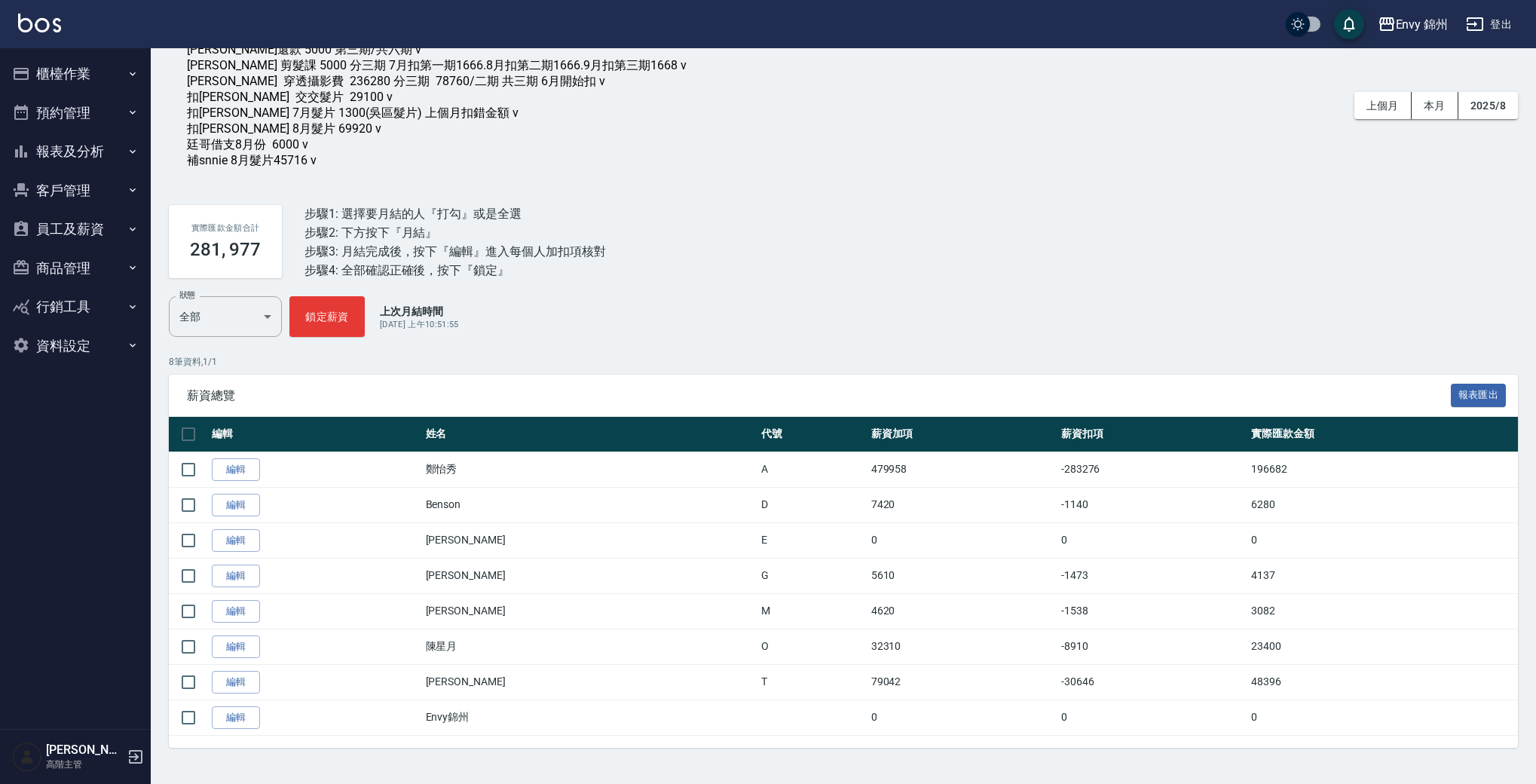
scroll to position [91, 0]
click at [860, 265] on div "實際匯款金額合計 281, 977 步驟1: 選擇要月結的人『打勾』或是全選 步驟2: 下方按下『月結』 步驟3: 月結完成後，按下『編輯』進入每個人加扣項核…" at bounding box center [844, 241] width 1349 height 109
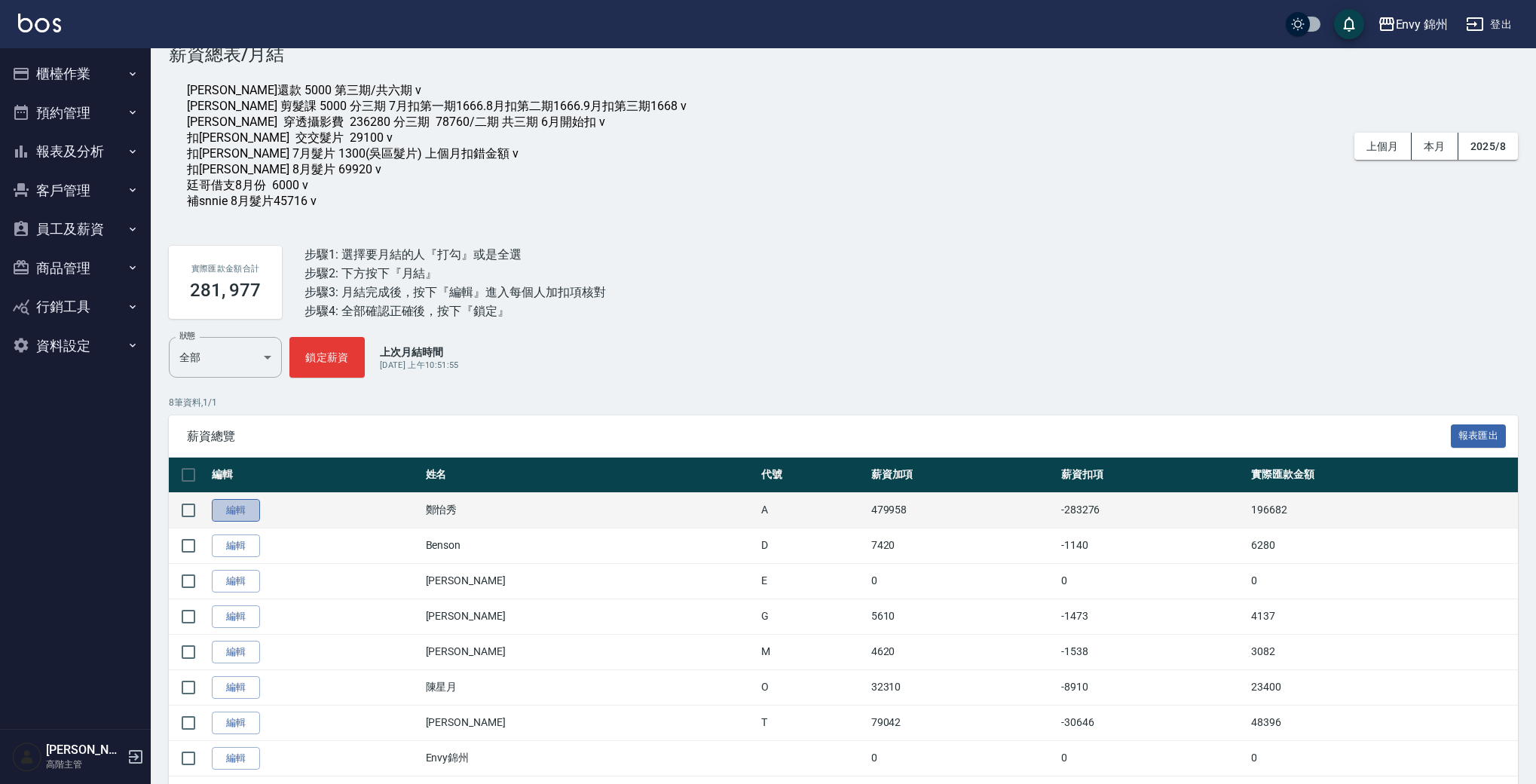
click at [243, 523] on link "編輯" at bounding box center [236, 511] width 48 height 23
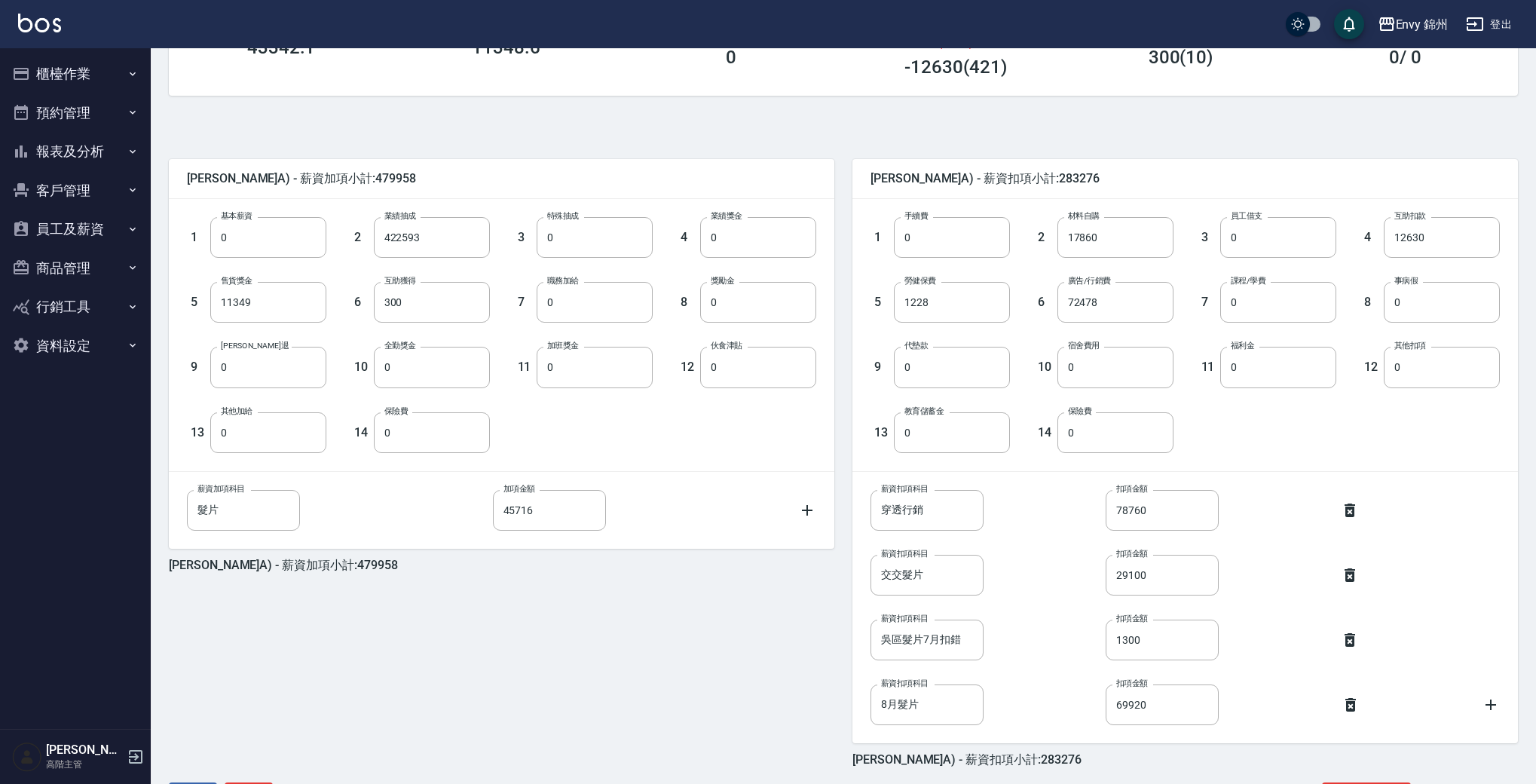
scroll to position [325, 0]
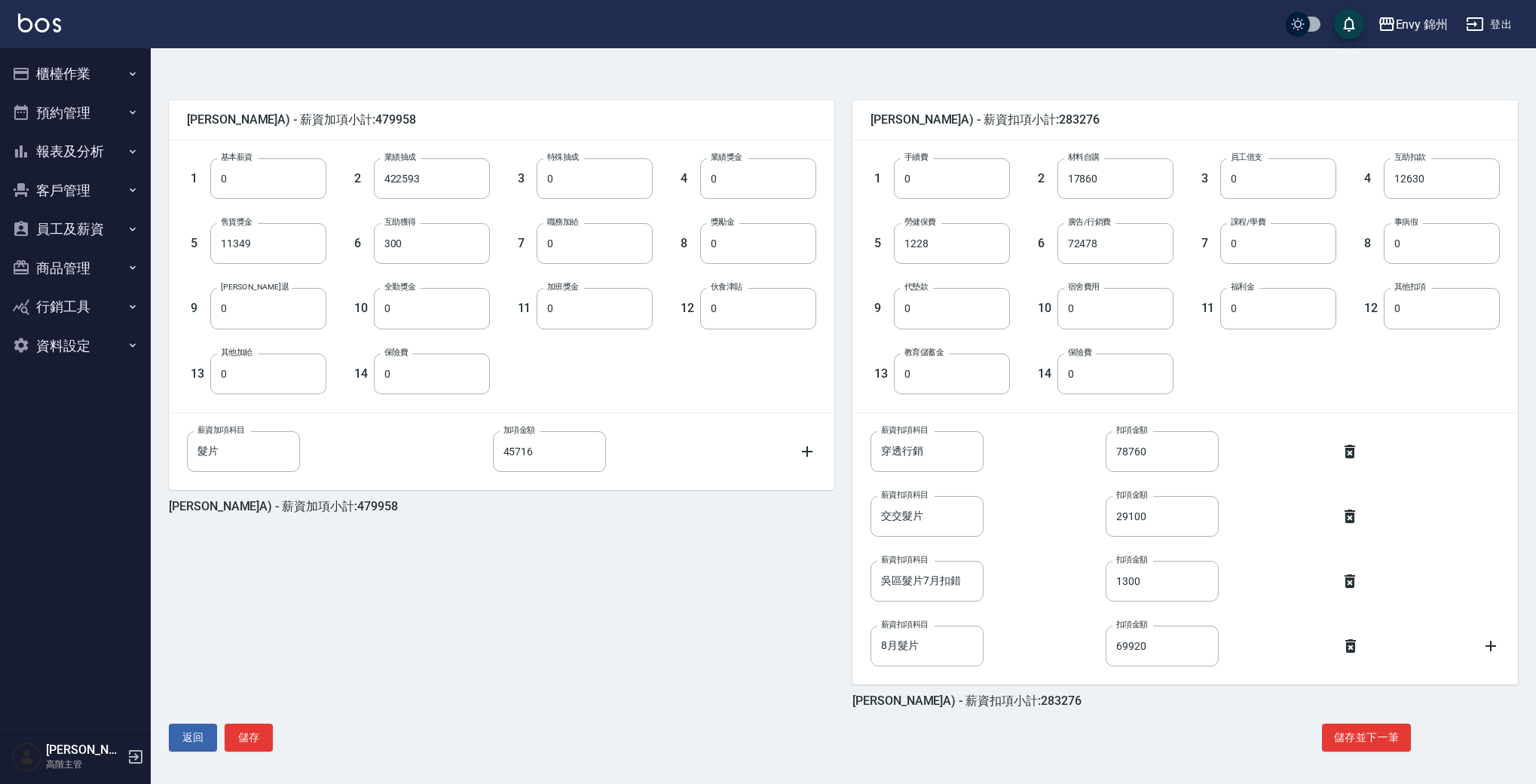
click at [1479, 645] on div "薪資扣項科目 8月髮片 薪資扣項科目 扣項金額 69920 扣項金額" at bounding box center [1185, 646] width 630 height 41
click at [1486, 642] on icon at bounding box center [1491, 646] width 18 height 18
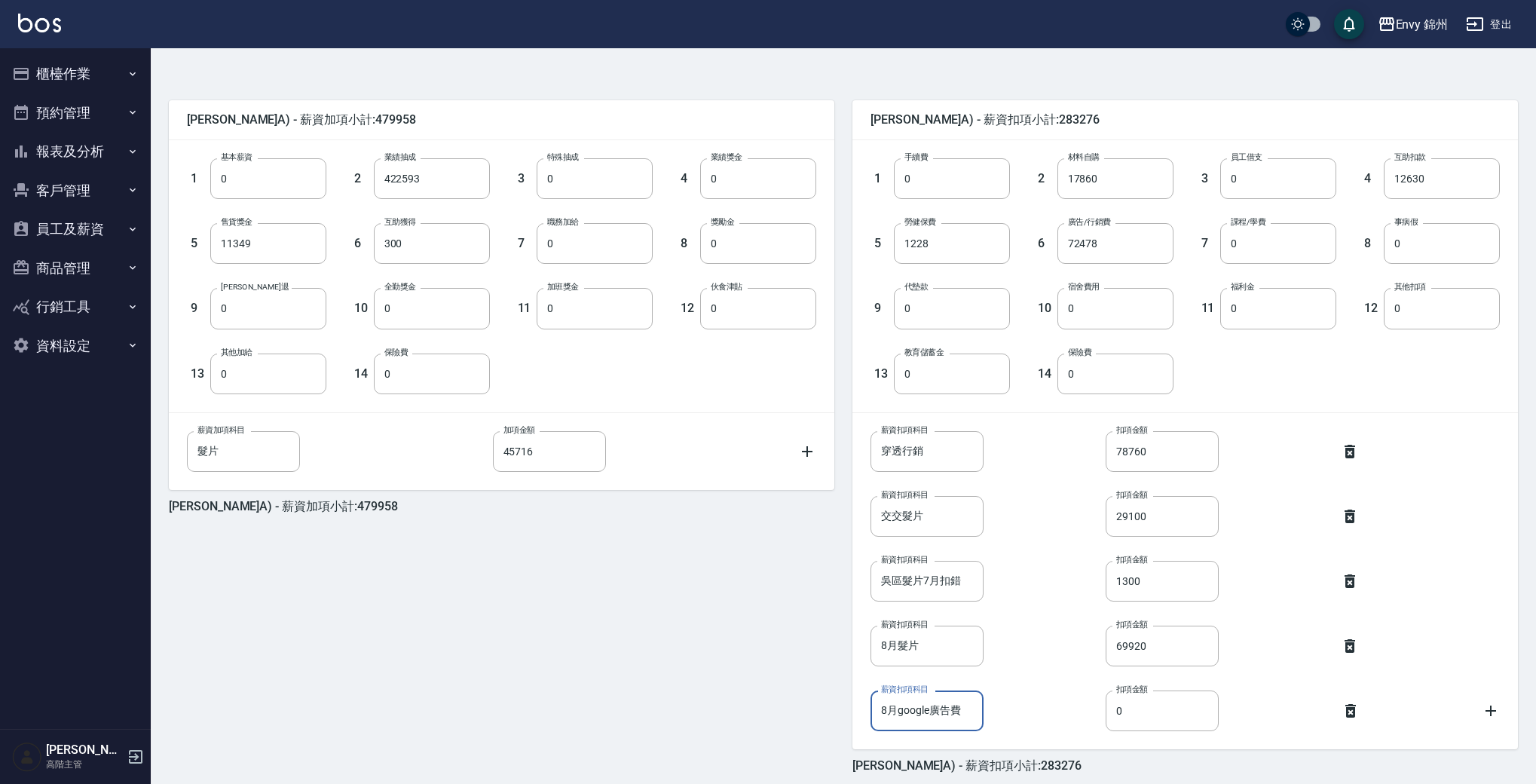
type input "8月google廣告費"
type input "22383"
click at [1036, 708] on div "薪資扣項科目 8月google廣告費 薪資扣項科目 扣項金額 22383 扣項金額" at bounding box center [1185, 711] width 630 height 41
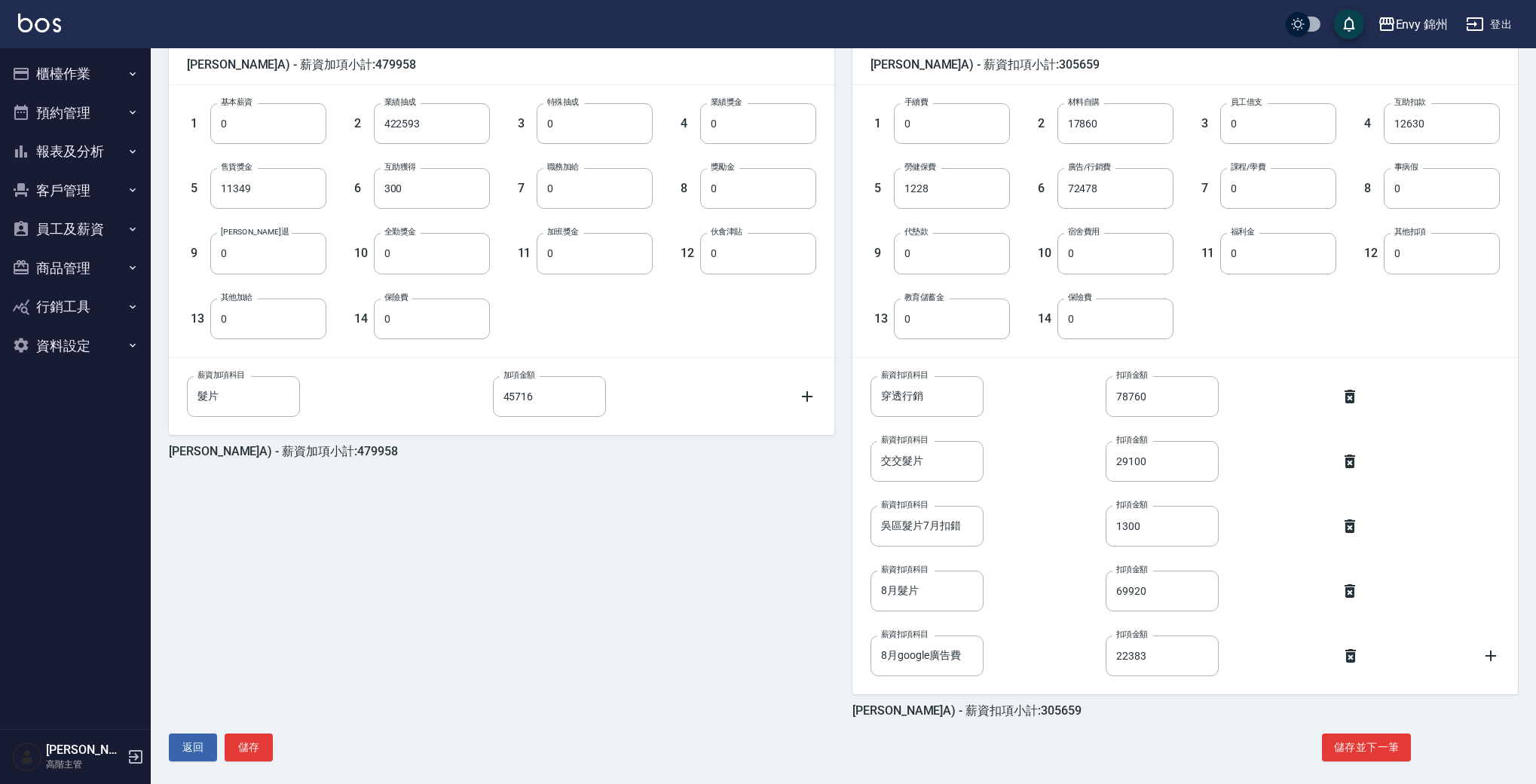
scroll to position [391, 0]
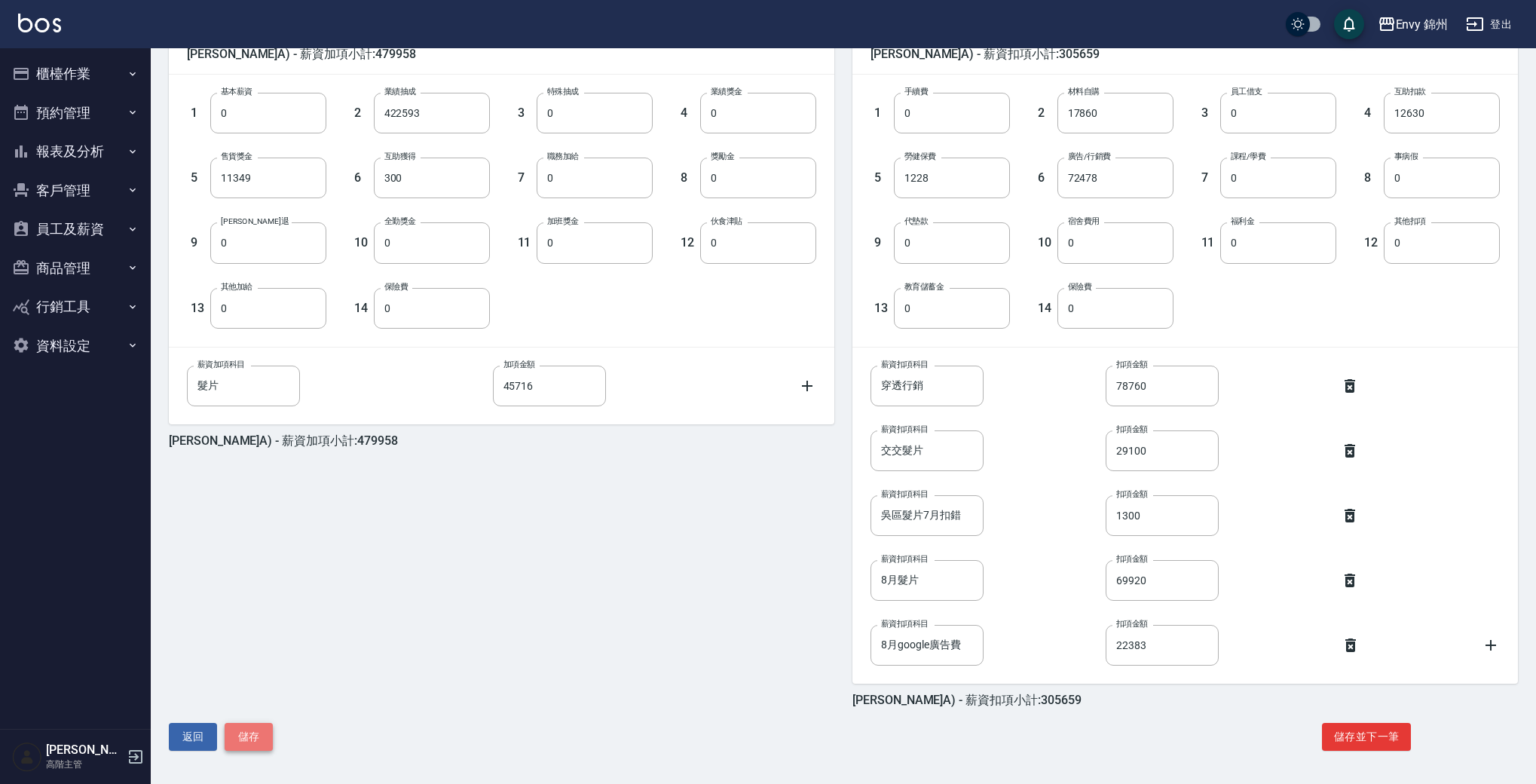
click at [246, 734] on button "儲存" at bounding box center [248, 737] width 48 height 28
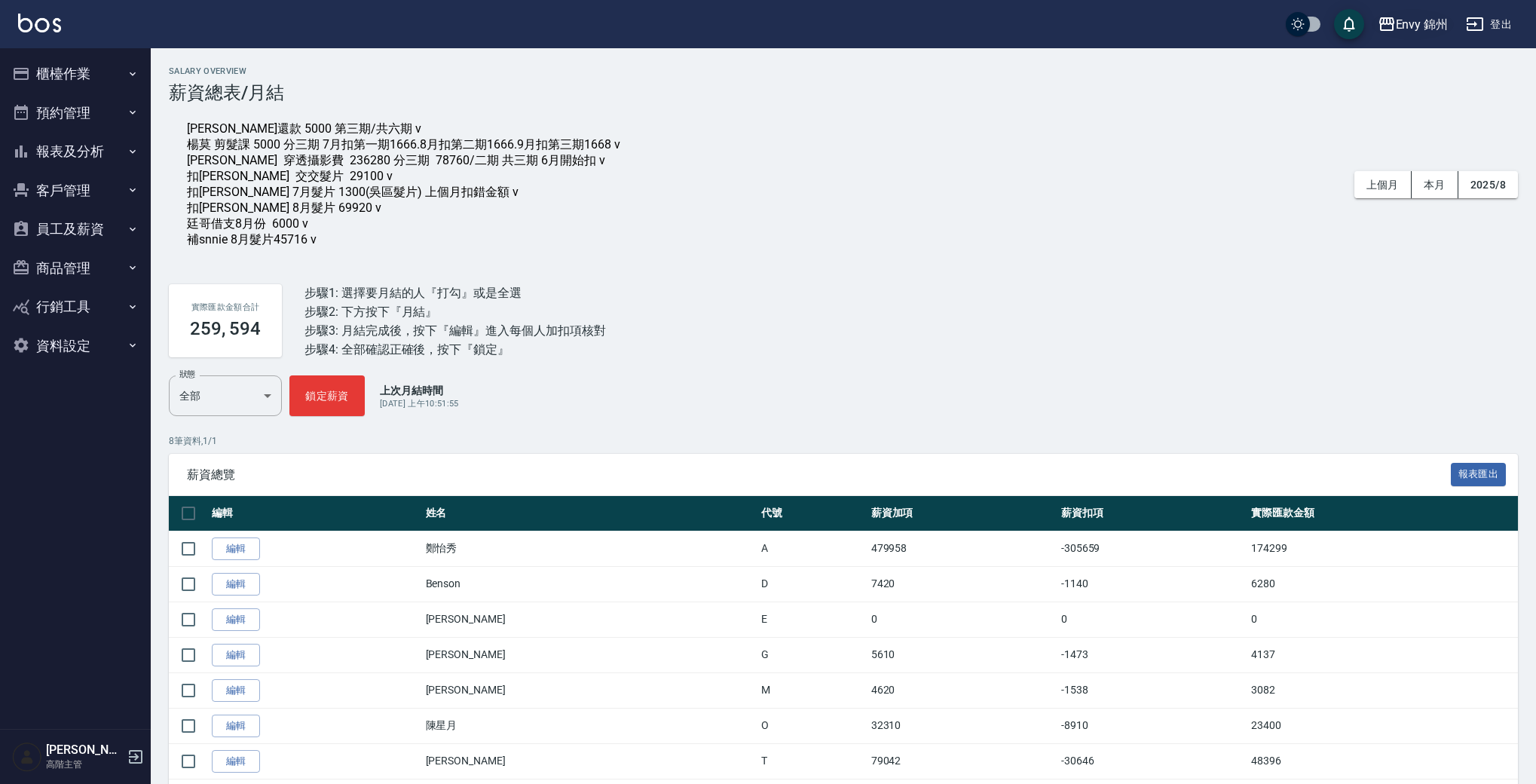
click at [1430, 24] on div "Envy 錦州" at bounding box center [1423, 24] width 53 height 18
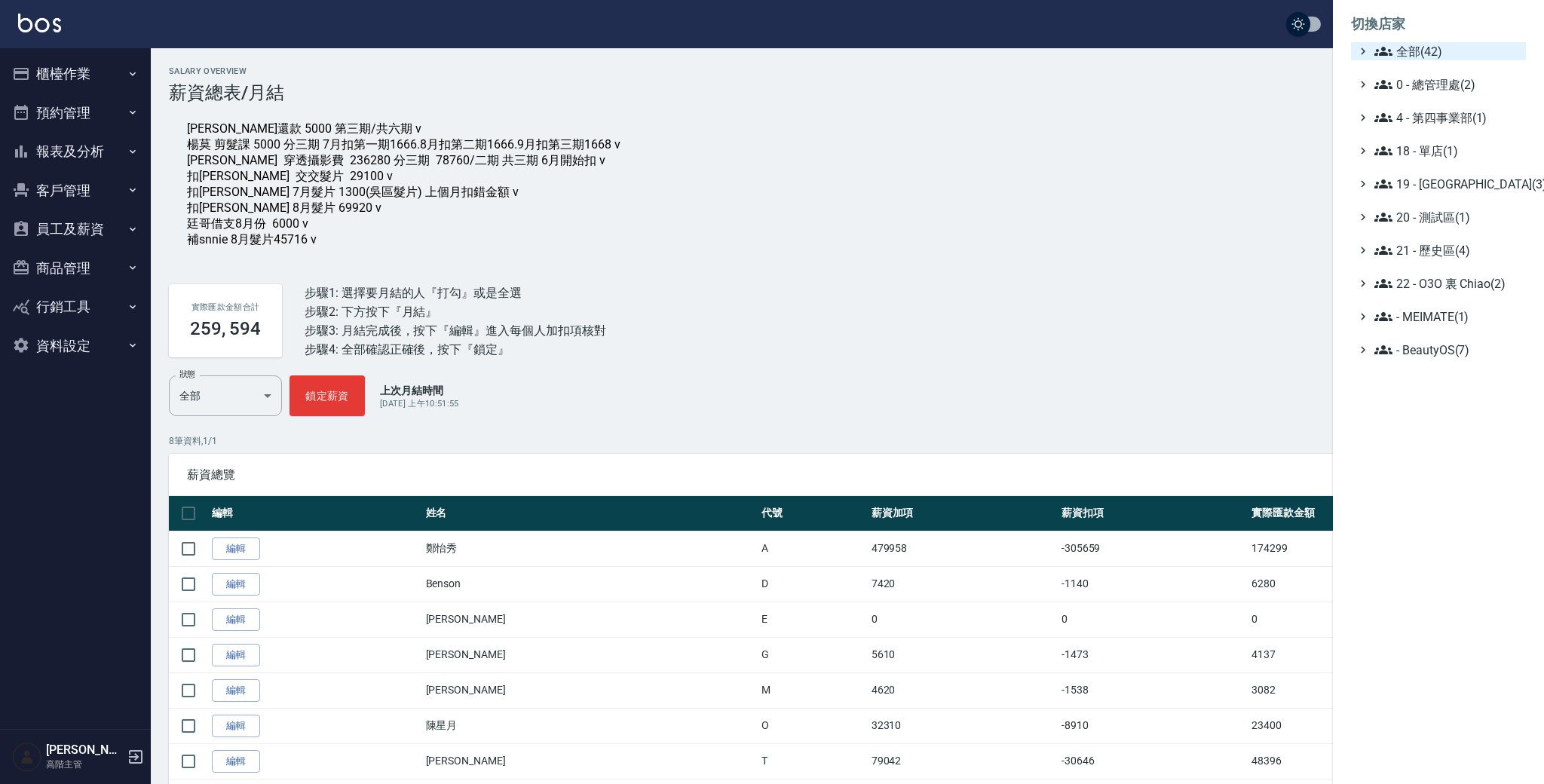
click at [1456, 44] on span "全部(42)" at bounding box center [1447, 51] width 146 height 18
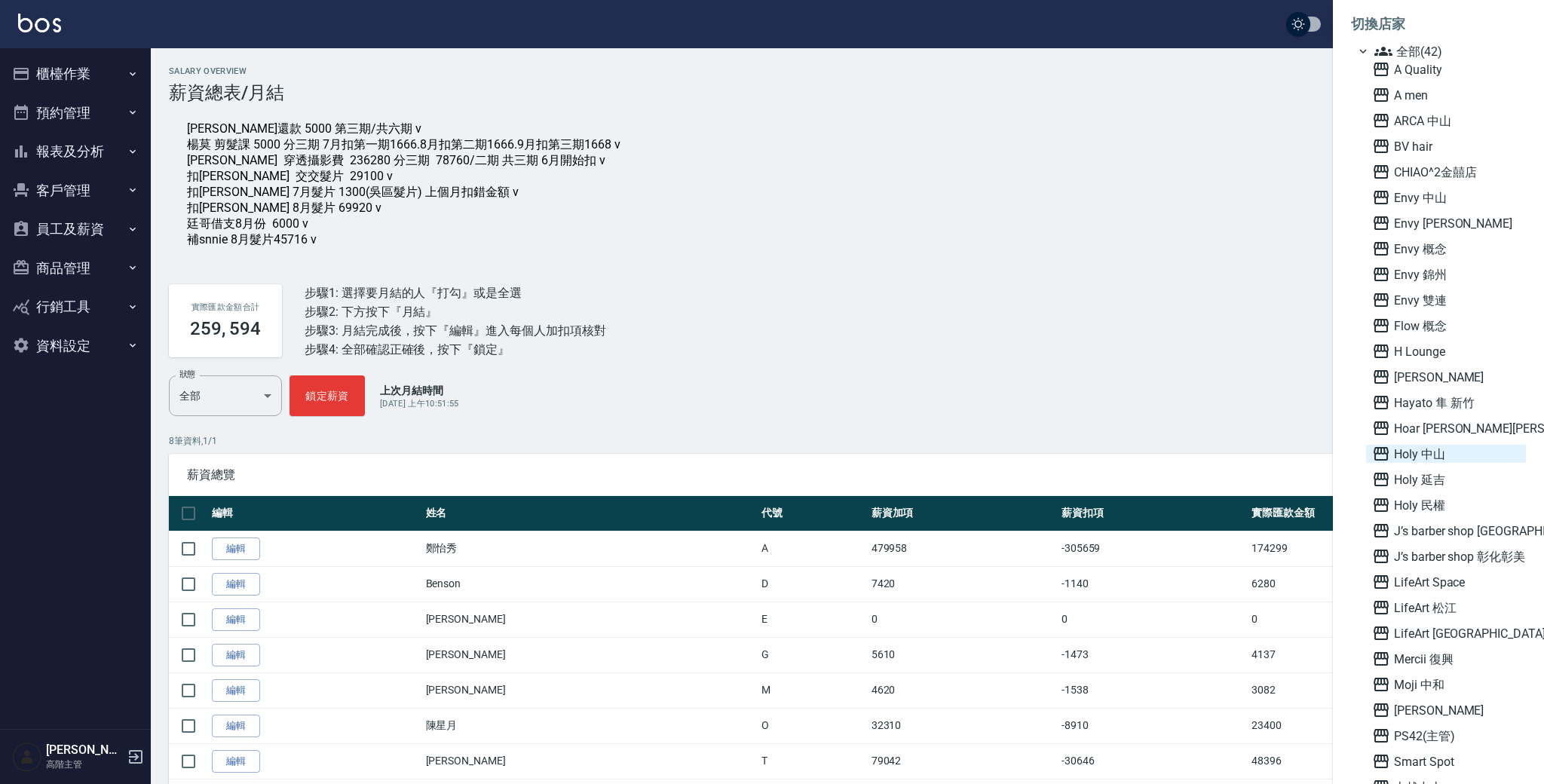
click at [1468, 454] on span "Holy 中山" at bounding box center [1446, 454] width 148 height 18
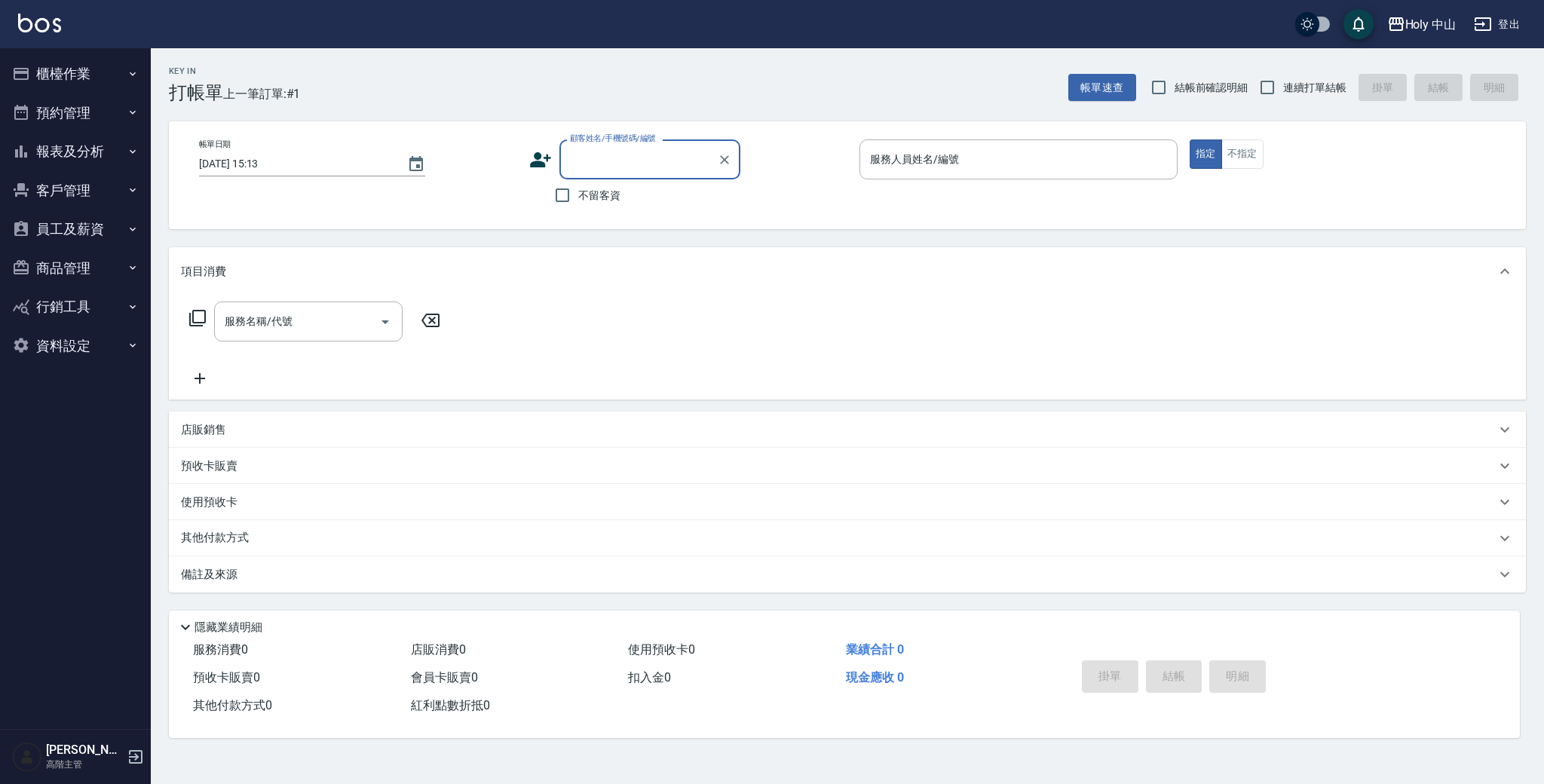
click at [102, 226] on button "員工及薪資" at bounding box center [75, 229] width 138 height 39
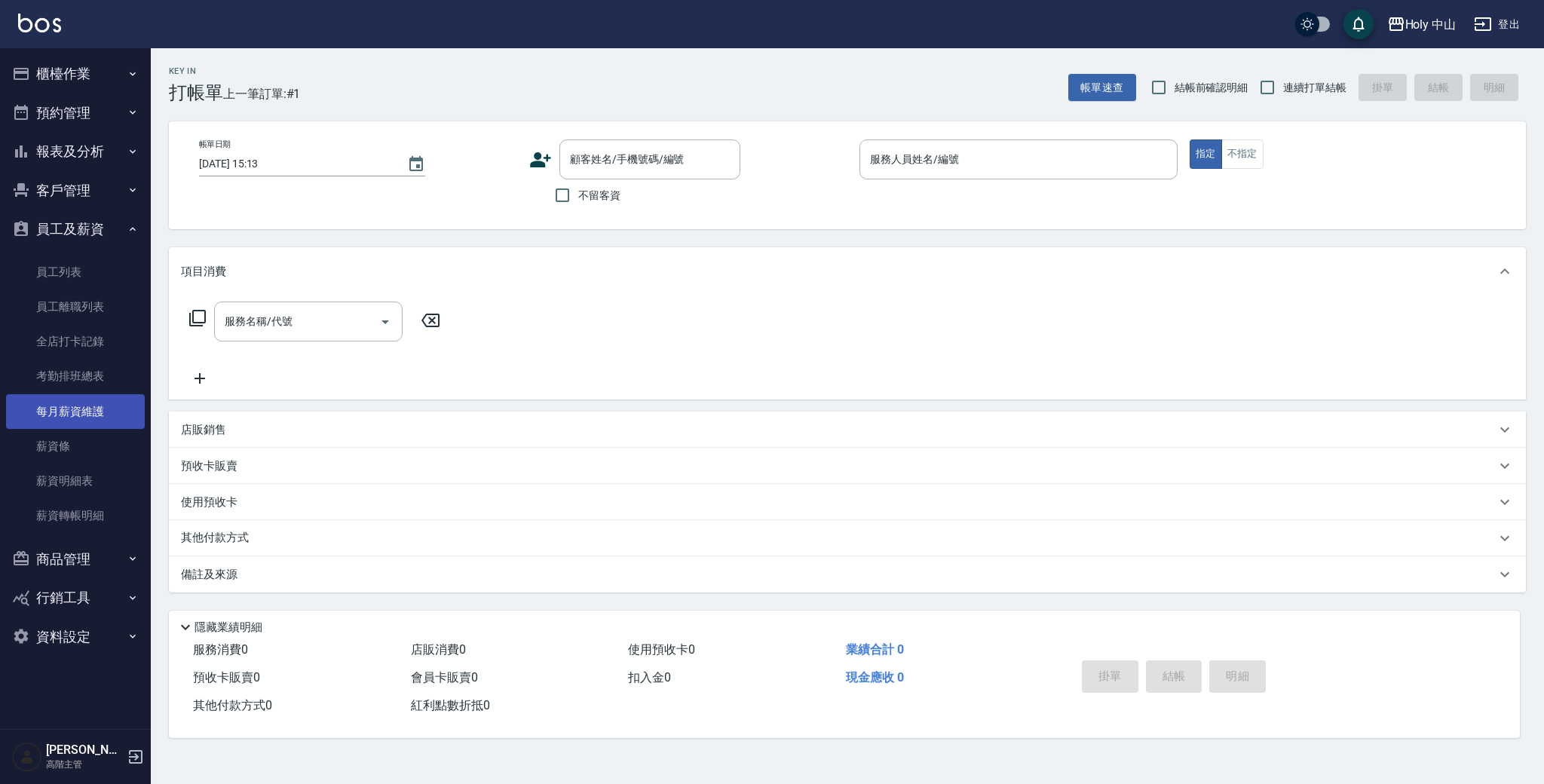
click at [80, 408] on link "每月薪資維護" at bounding box center [75, 411] width 138 height 35
